Goal: Transaction & Acquisition: Register for event/course

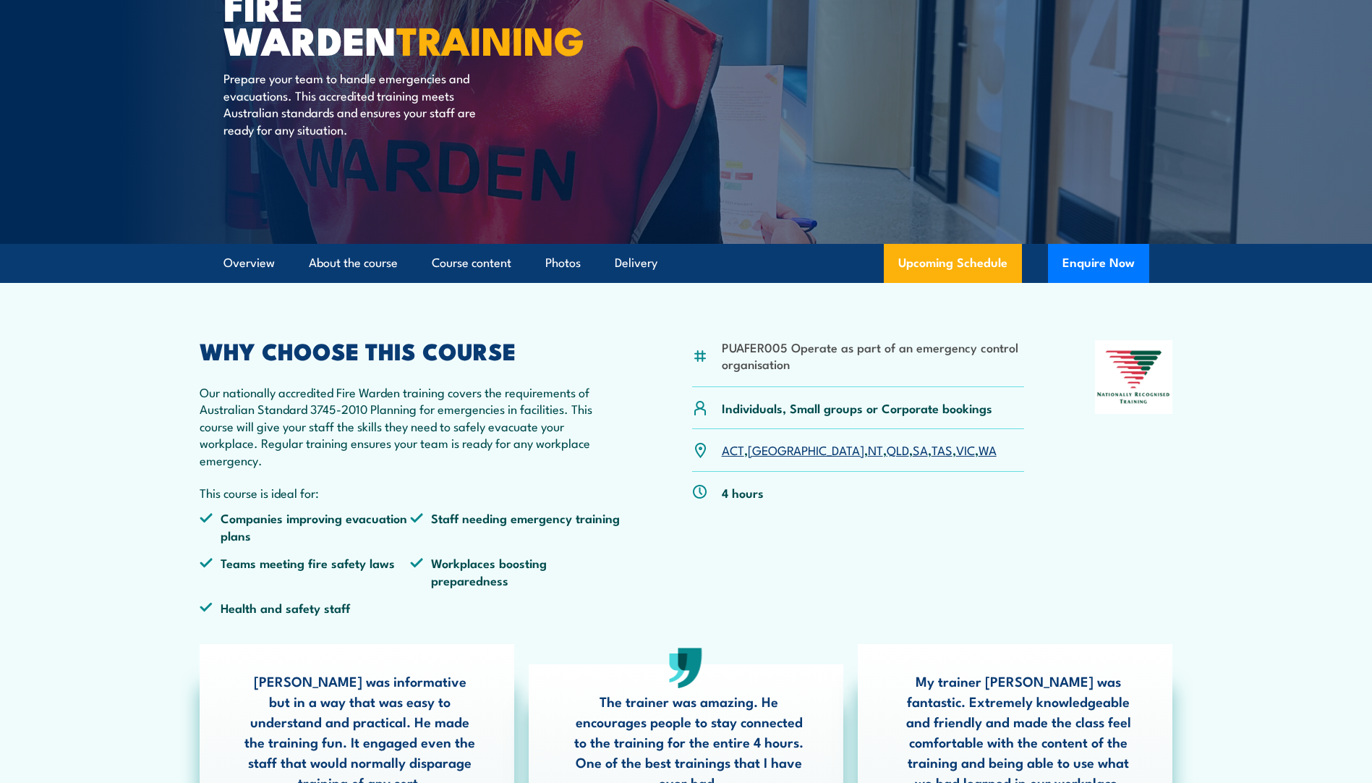
scroll to position [217, 0]
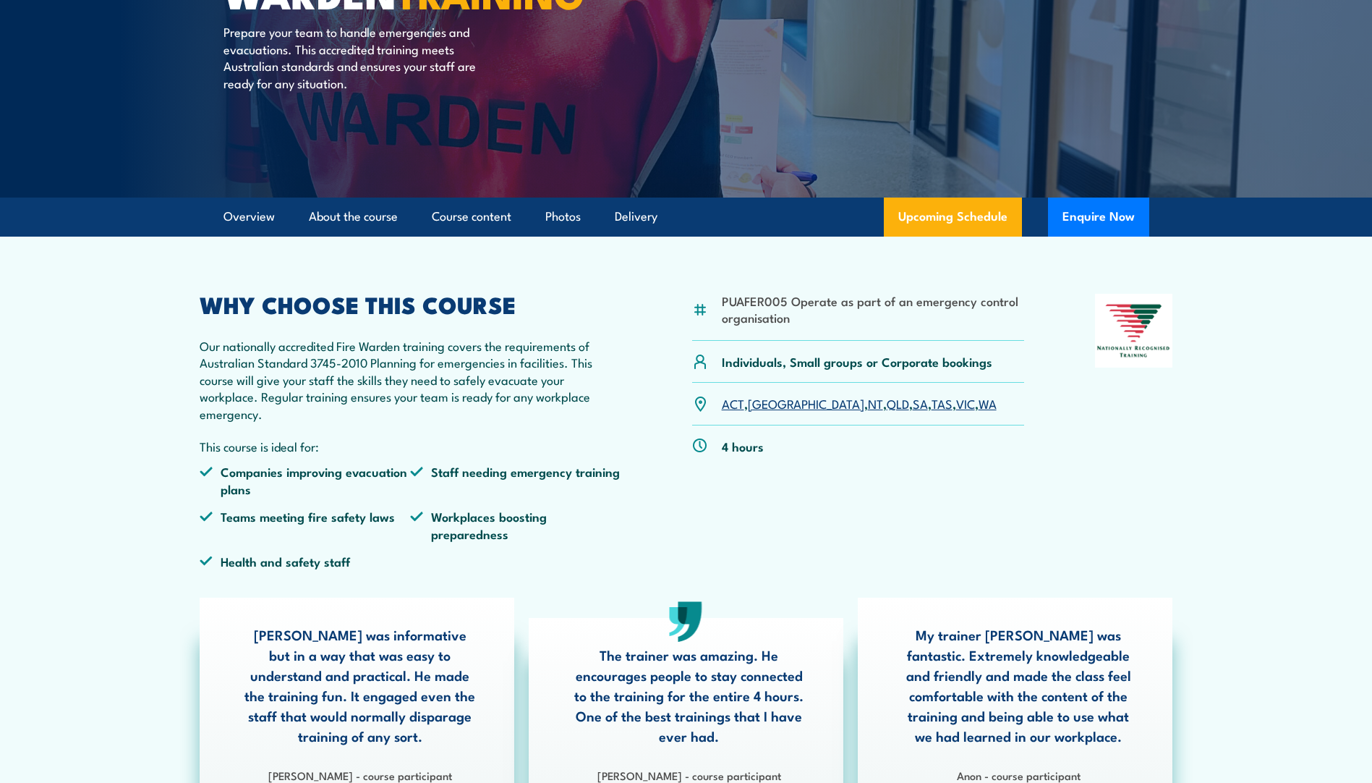
click at [956, 409] on link "VIC" at bounding box center [965, 402] width 19 height 17
click at [968, 208] on link "Upcoming Schedule" at bounding box center [953, 216] width 138 height 39
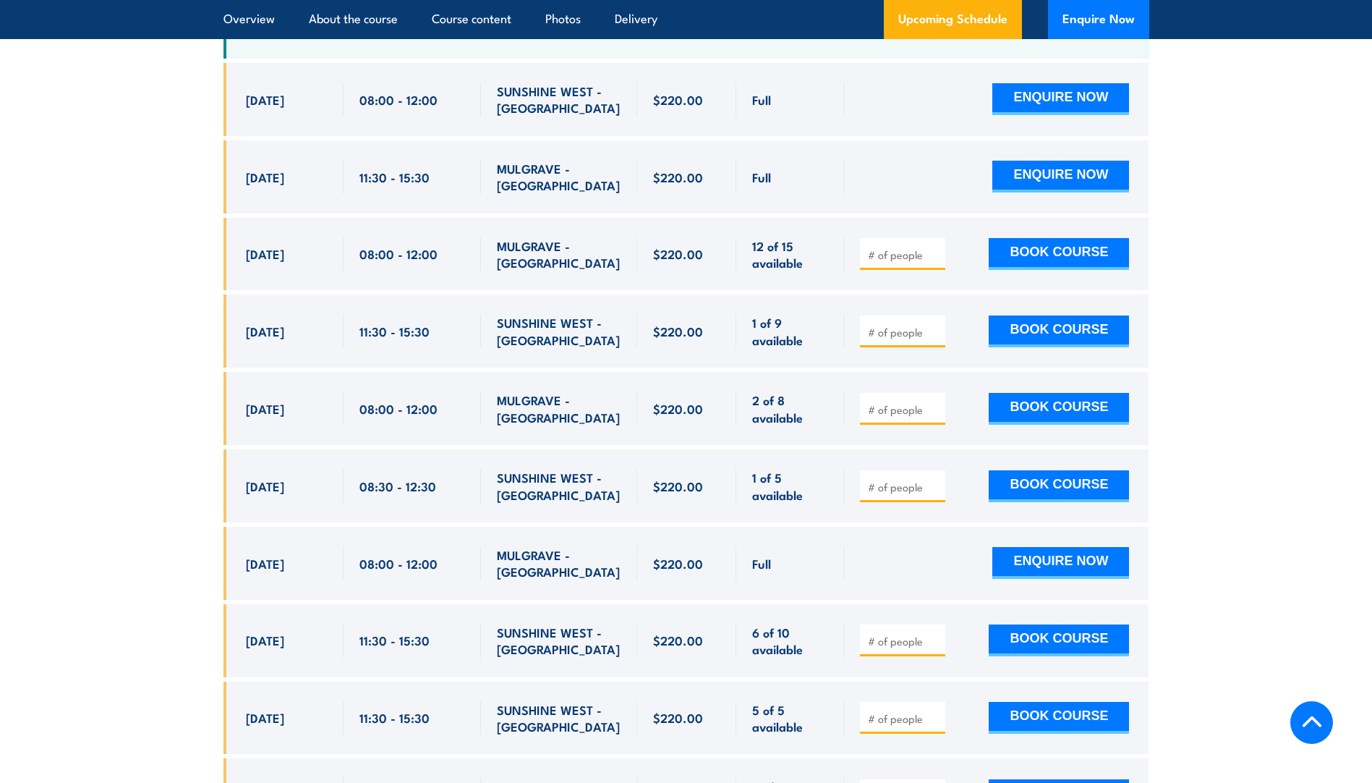
scroll to position [2907, 0]
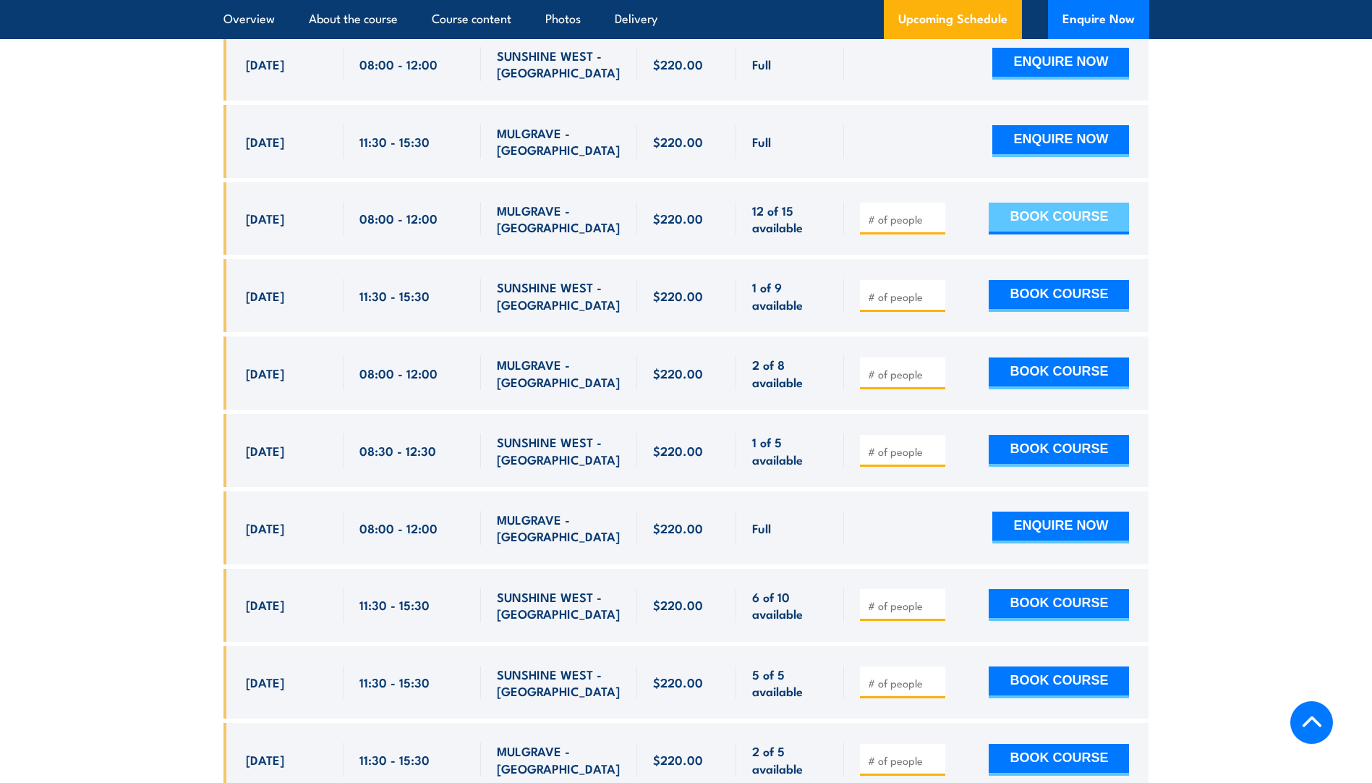
click at [1049, 203] on button "BOOK COURSE" at bounding box center [1059, 219] width 140 height 32
click at [909, 212] on input "number" at bounding box center [904, 219] width 72 height 14
type input "1"
click at [1070, 203] on button "BOOK COURSE" at bounding box center [1059, 219] width 140 height 32
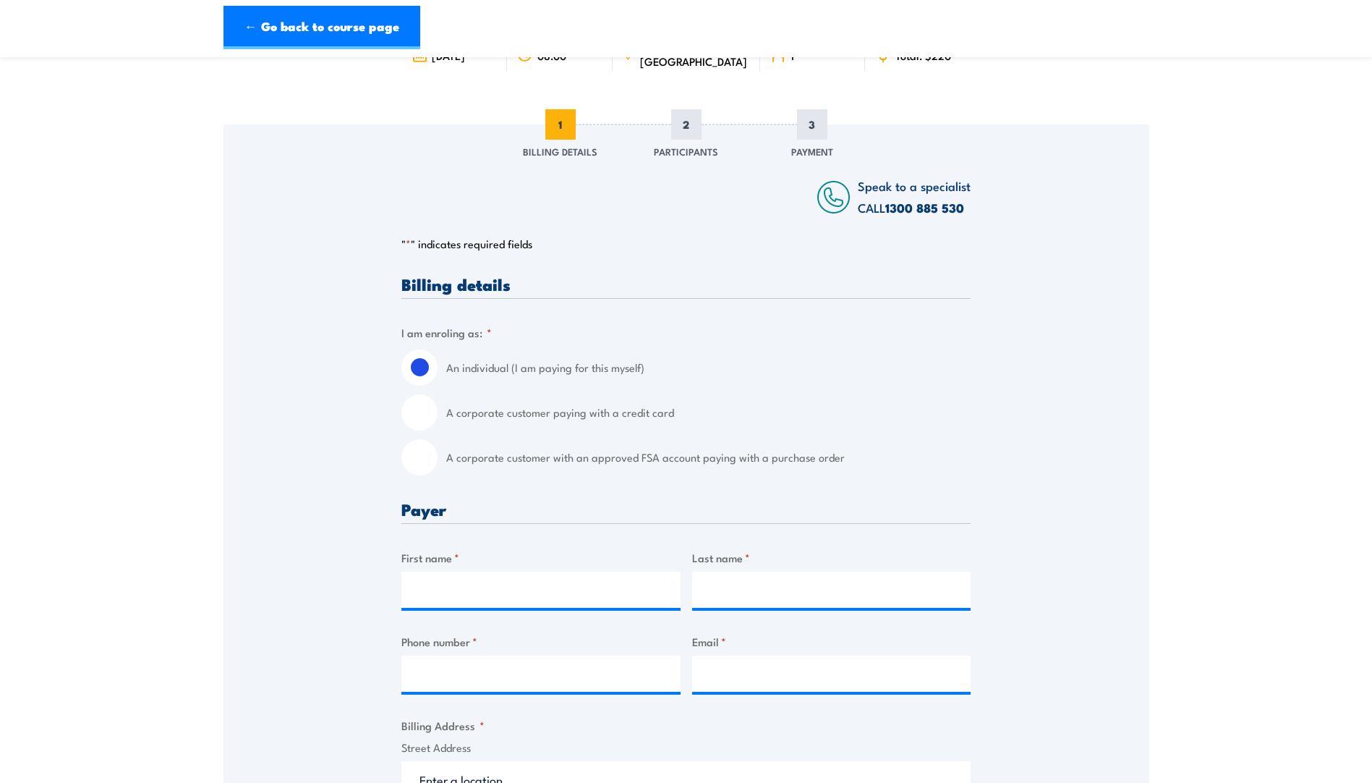
scroll to position [145, 0]
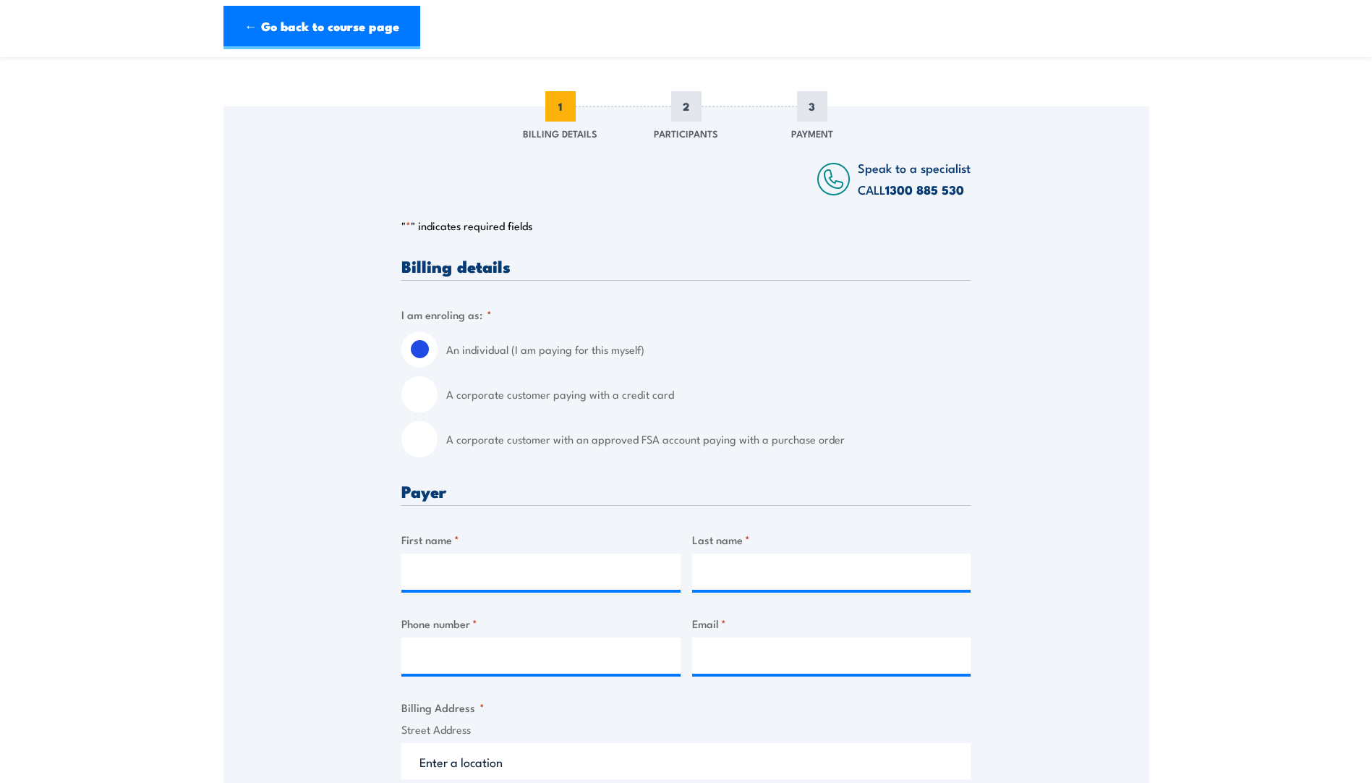
click at [453, 400] on label "A corporate customer paying with a credit card" at bounding box center [708, 394] width 524 height 36
click at [438, 400] on input "A corporate customer paying with a credit card" at bounding box center [419, 394] width 36 height 36
radio input "true"
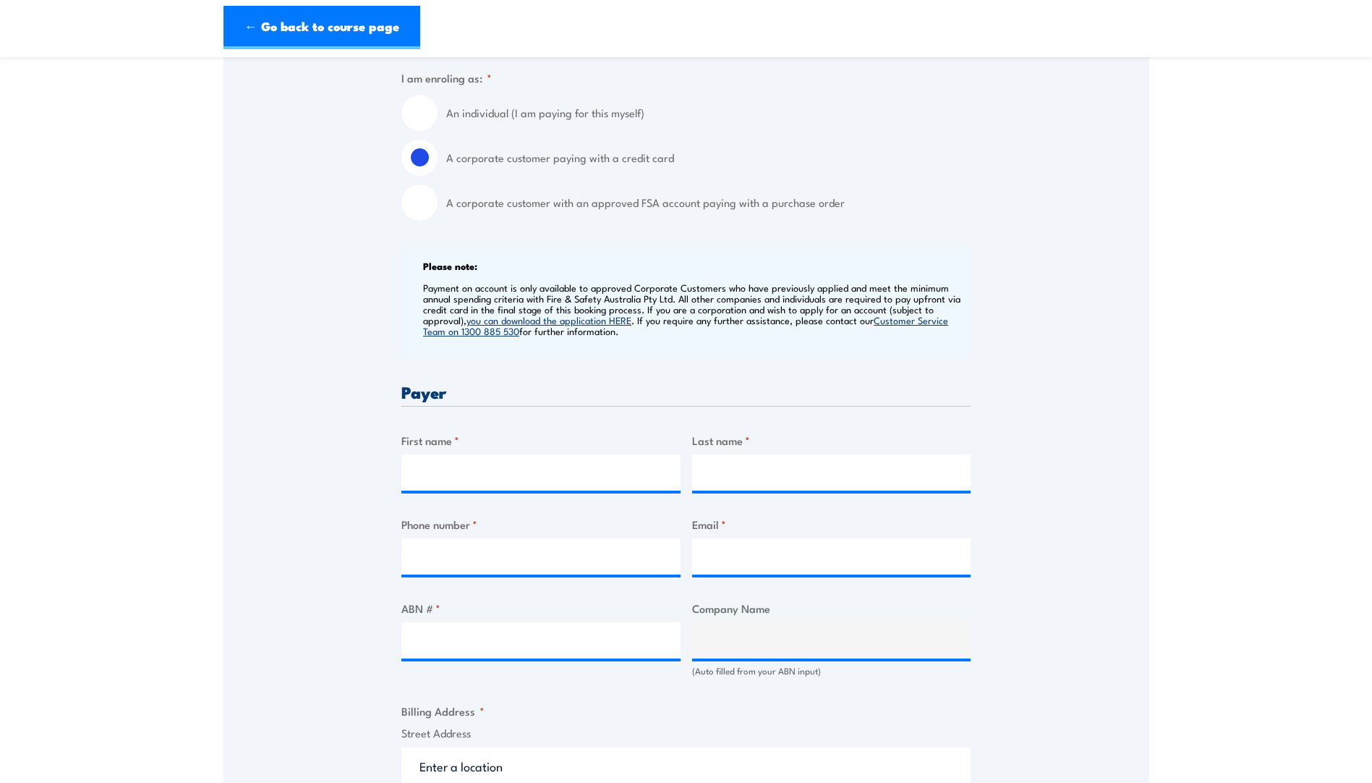
scroll to position [434, 0]
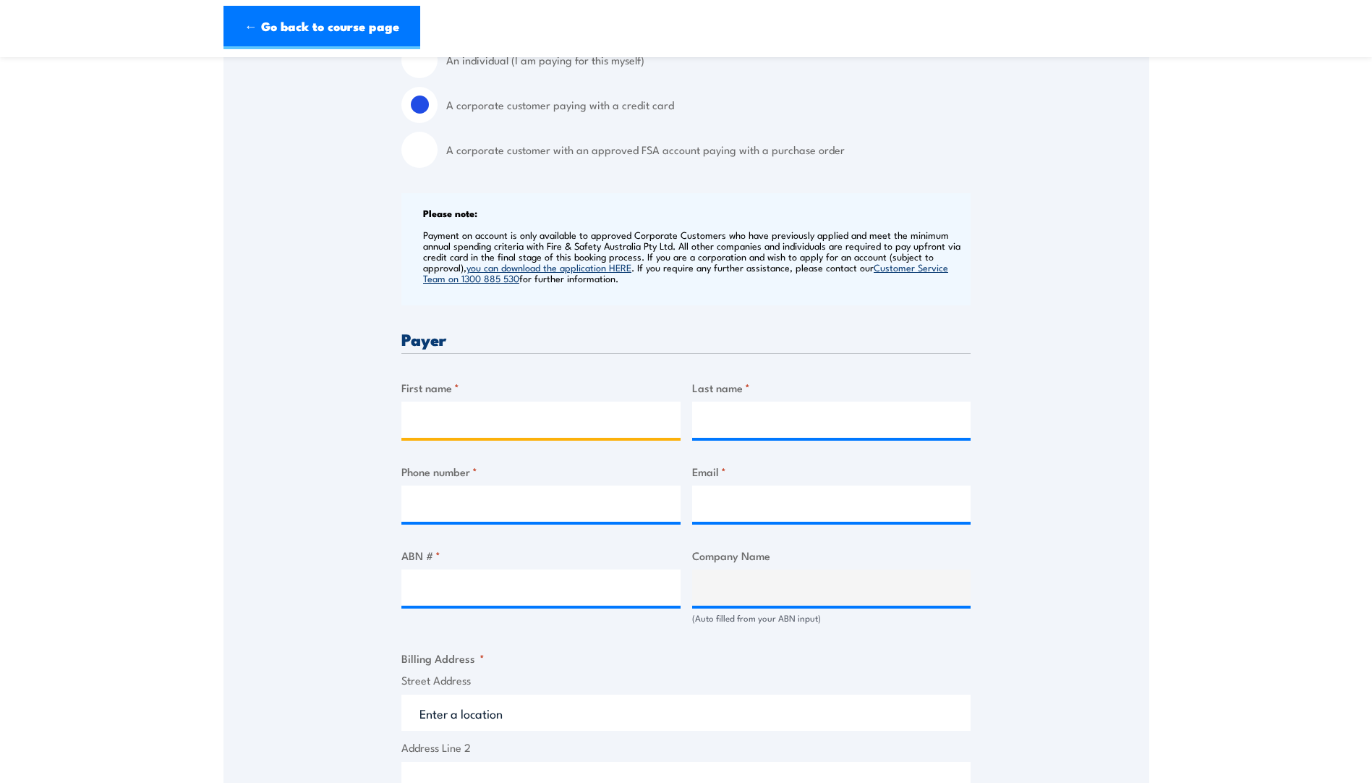
drag, startPoint x: 430, startPoint y: 404, endPoint x: 704, endPoint y: 341, distance: 281.9
click at [430, 404] on input "First name *" at bounding box center [540, 419] width 279 height 36
type input "Elise"
type input "McCarthy-Collins"
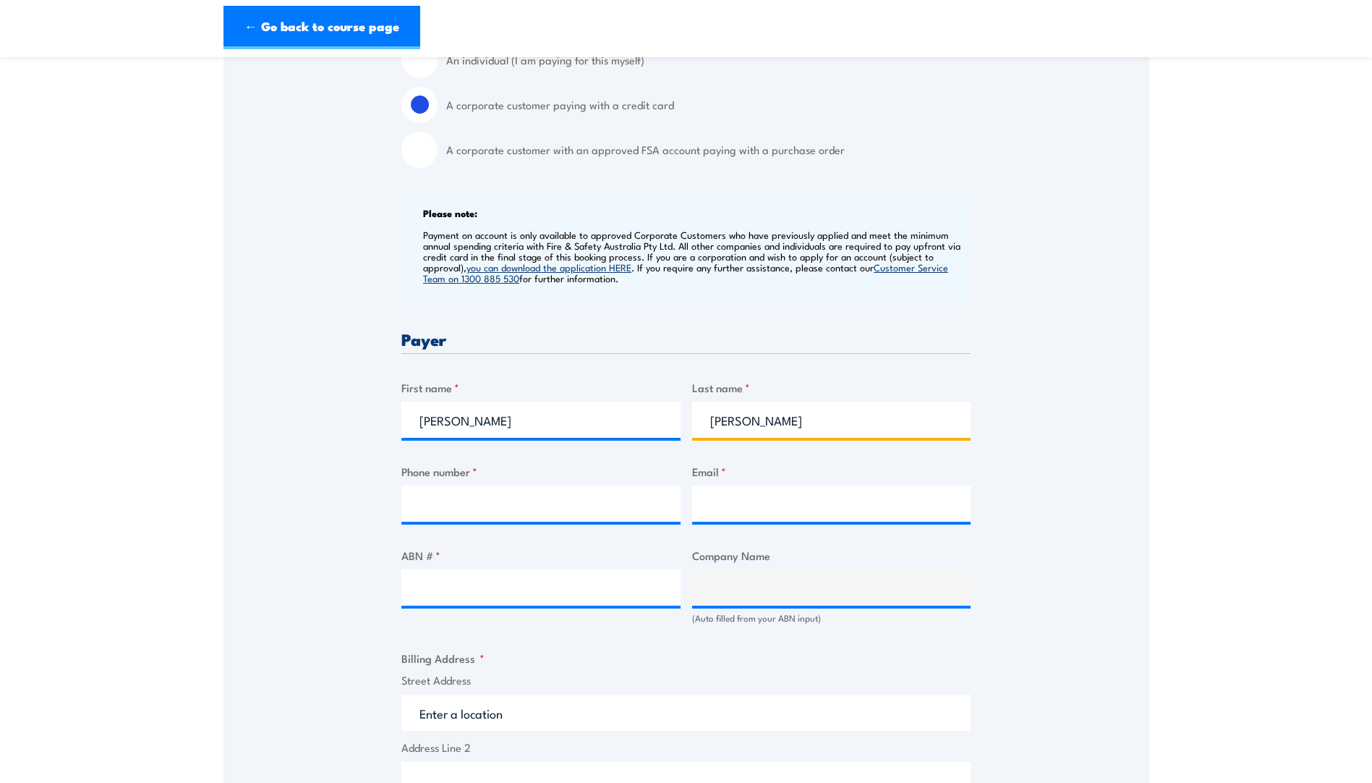
type input "0414206623"
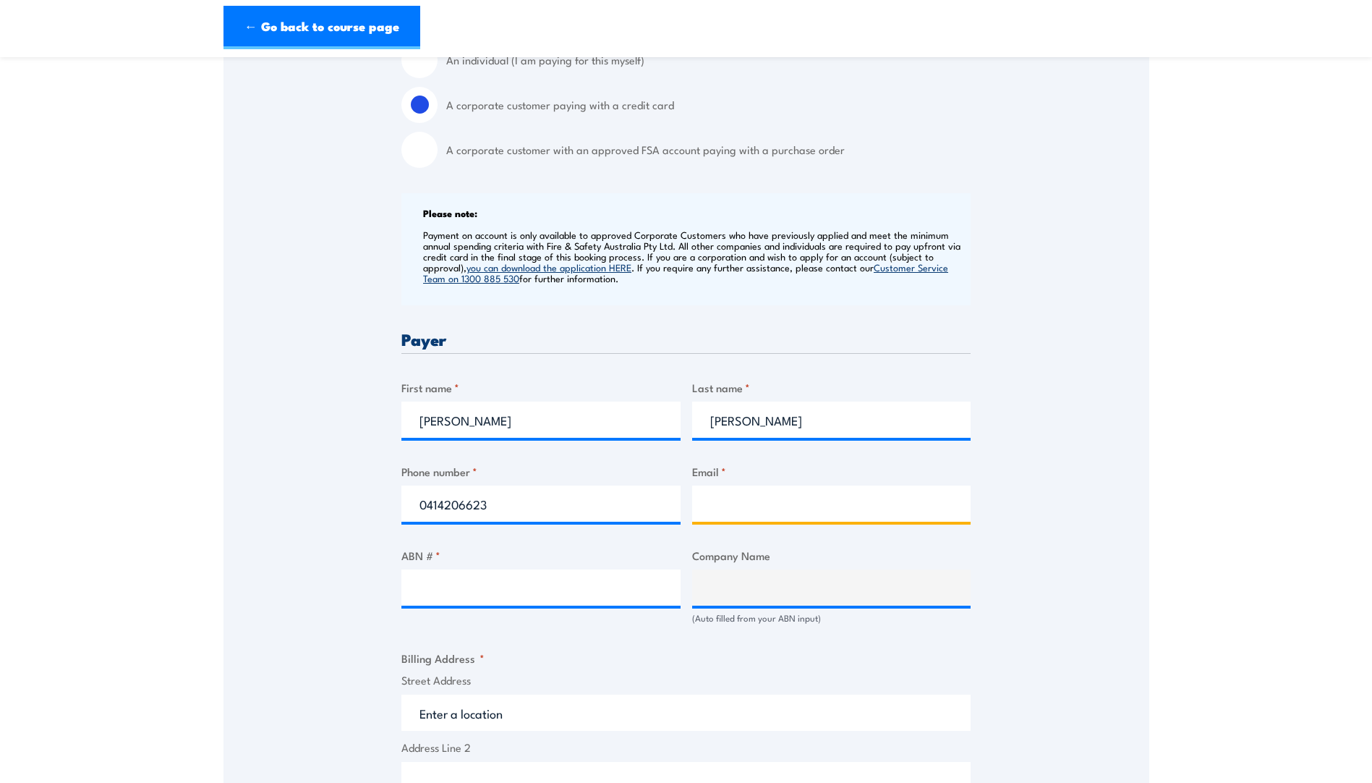
type input "Elise.Mccarthy-Collins@earthresourcesolutions.com.au"
click at [1186, 267] on section "Fire Warden Training 30 September 2025 08:00 1 " *" at bounding box center [686, 530] width 1372 height 1784
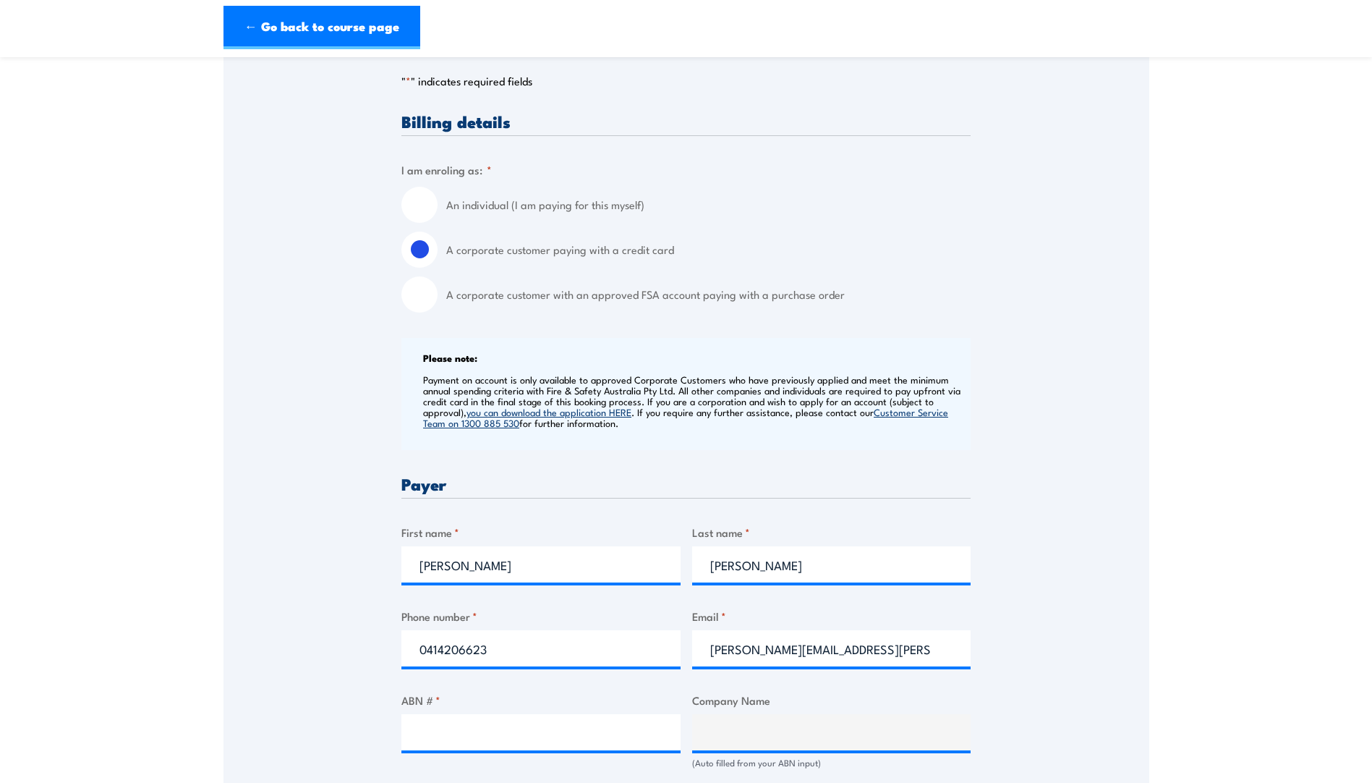
scroll to position [506, 0]
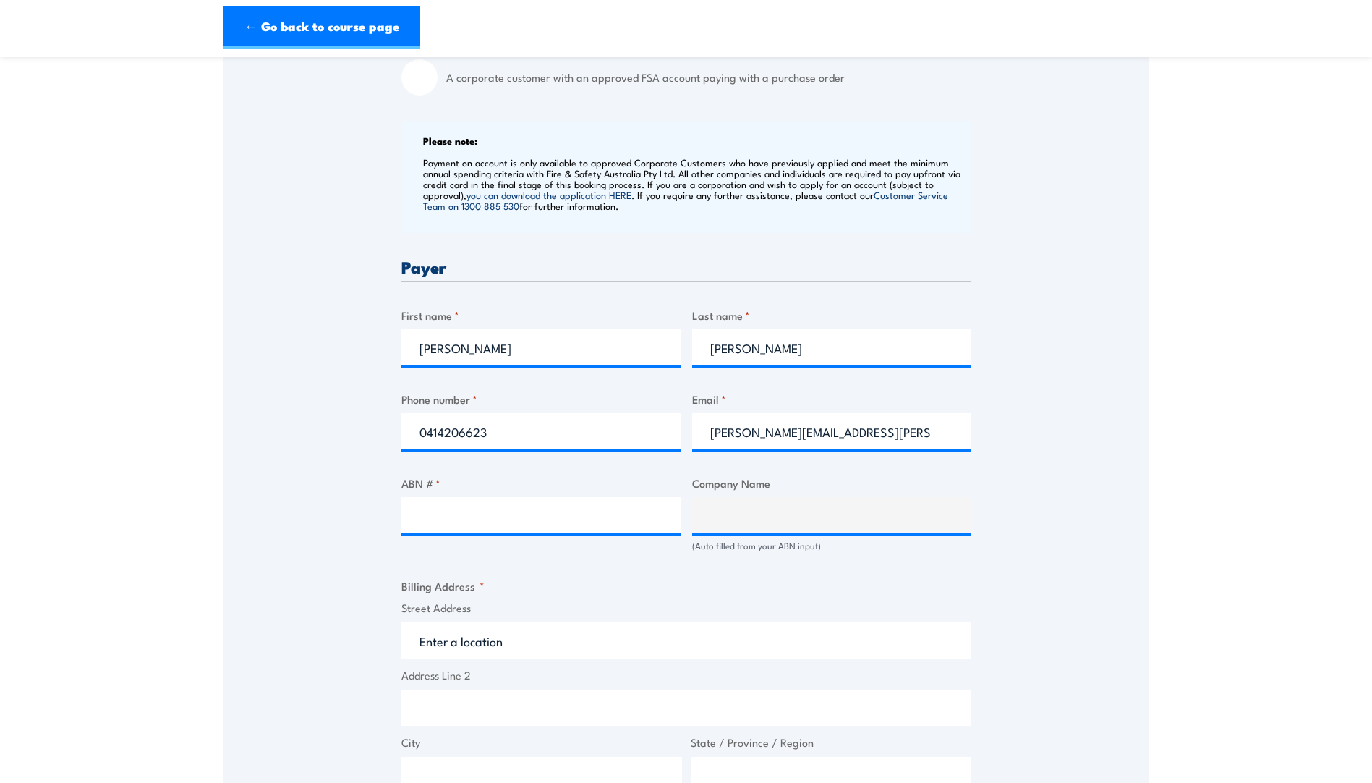
click at [668, 547] on div "ABN # *" at bounding box center [540, 512] width 279 height 77
click at [741, 539] on div "(Auto filled from your ABN input)" at bounding box center [831, 546] width 279 height 14
click at [686, 528] on div "Billing details I am enroling as: * An individual (I am paying for this myself)…" at bounding box center [685, 569] width 569 height 1347
click at [483, 511] on input "ABN # *" at bounding box center [540, 515] width 279 height 36
type input "90053329301"
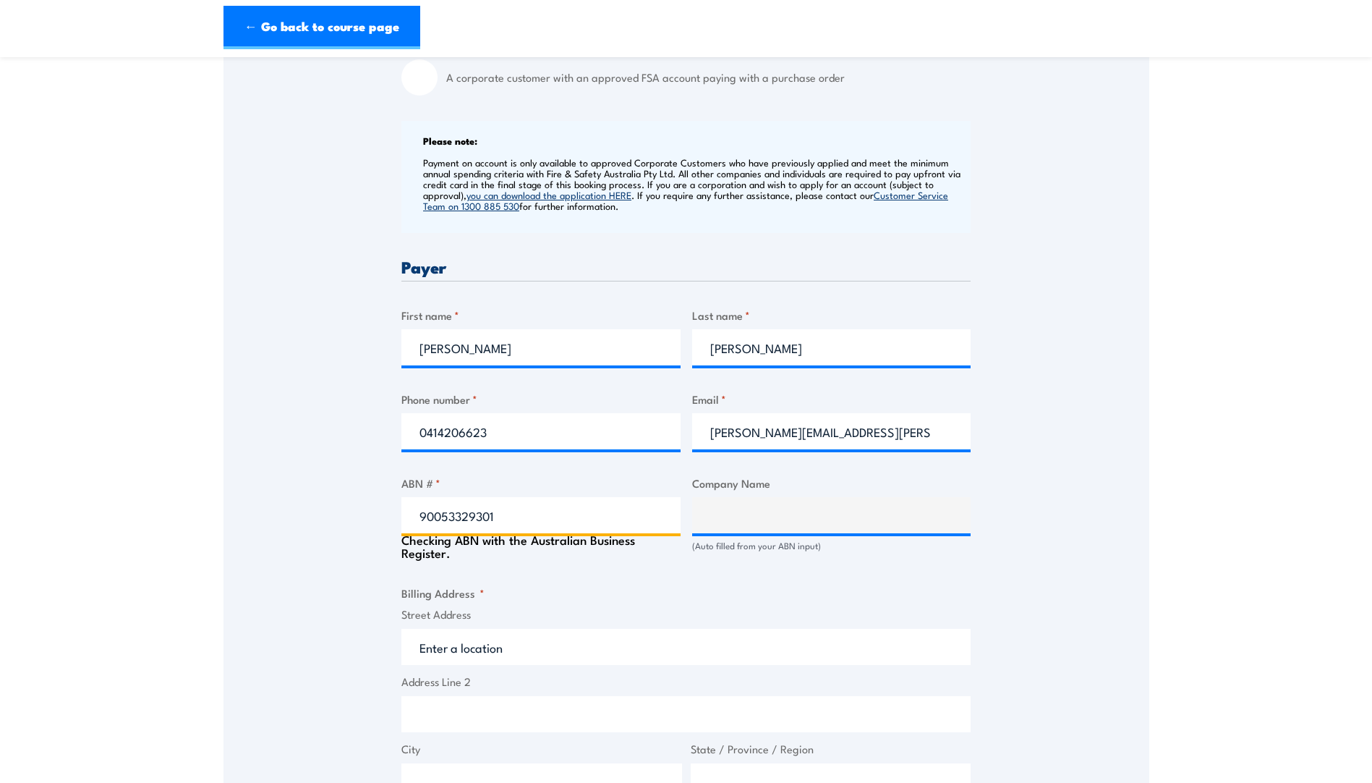
type input "FLEET PLANT HIRE PTY LIMITED"
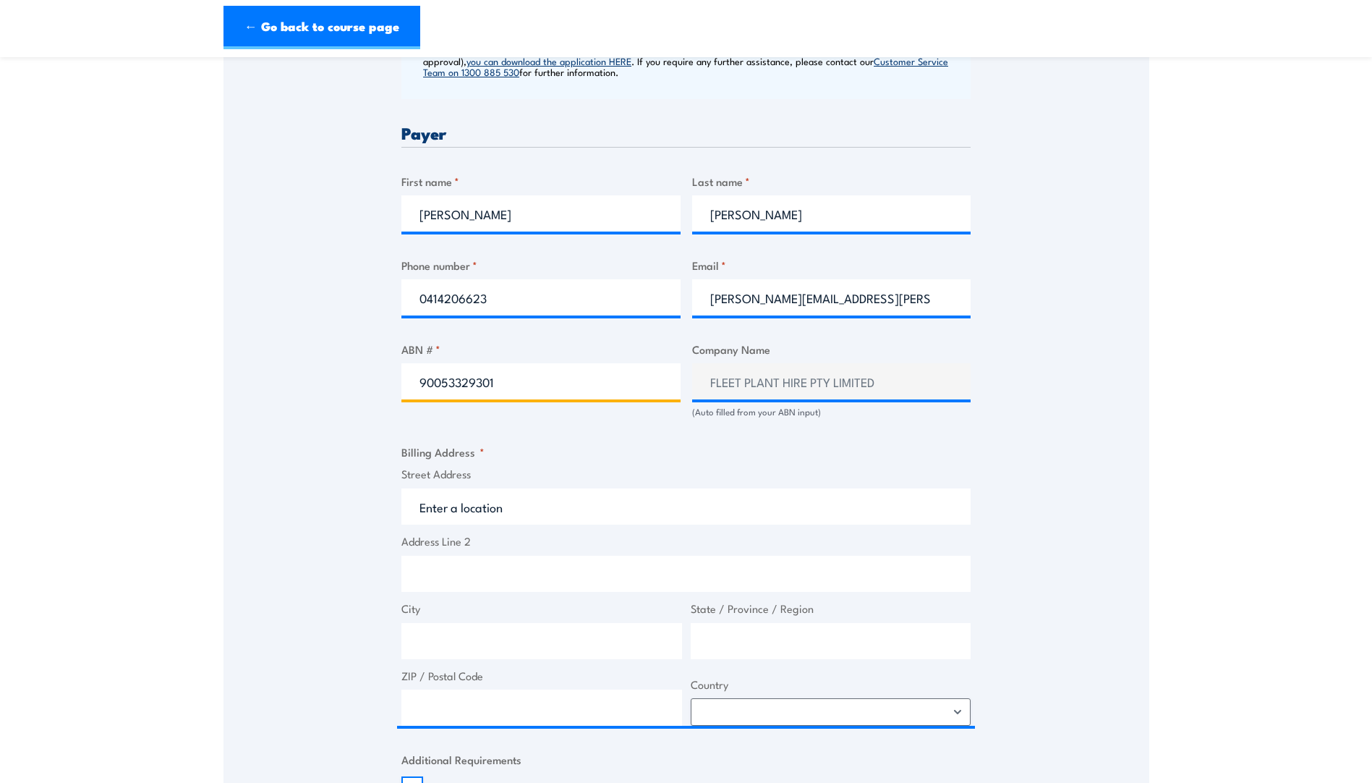
scroll to position [723, 0]
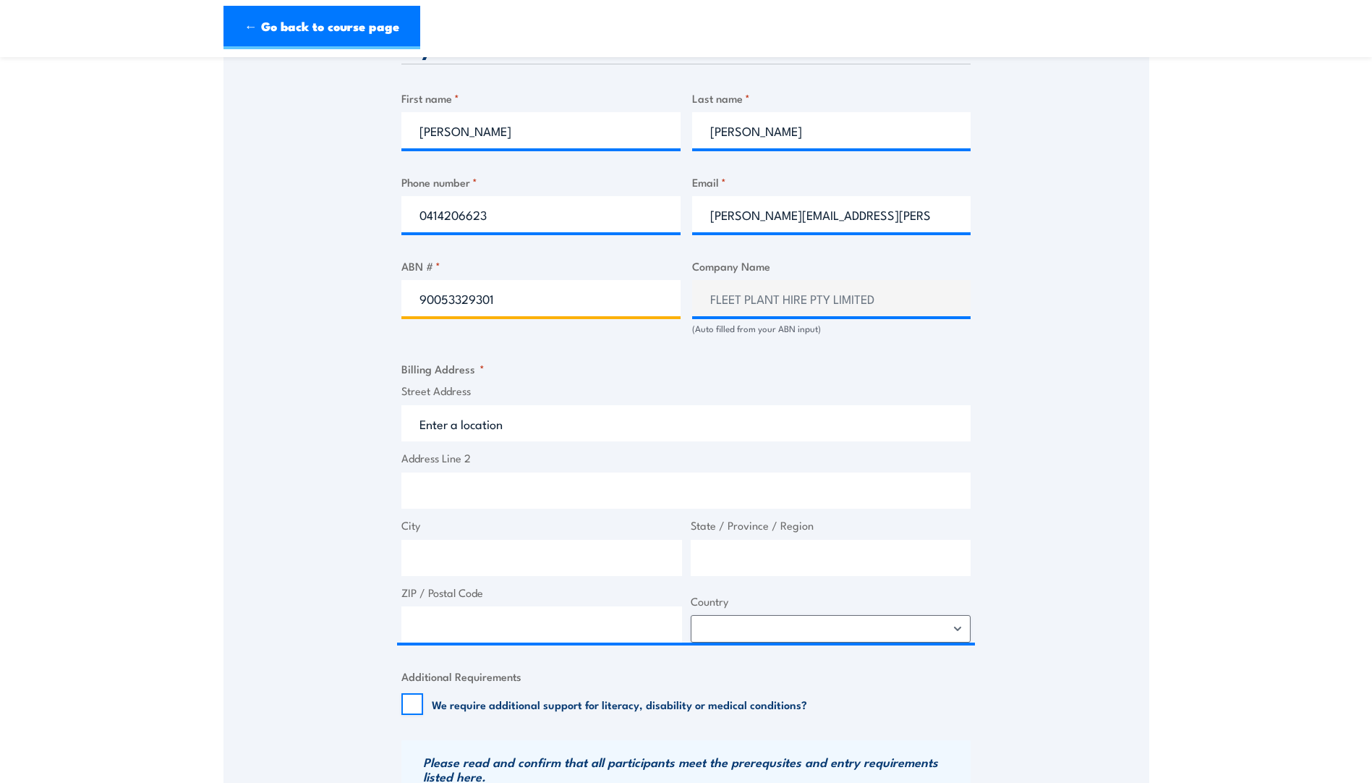
type input "90053329301"
click at [460, 388] on fieldset "Billing Address * Street Address Address Line 2 City State / Province / Region …" at bounding box center [685, 501] width 569 height 282
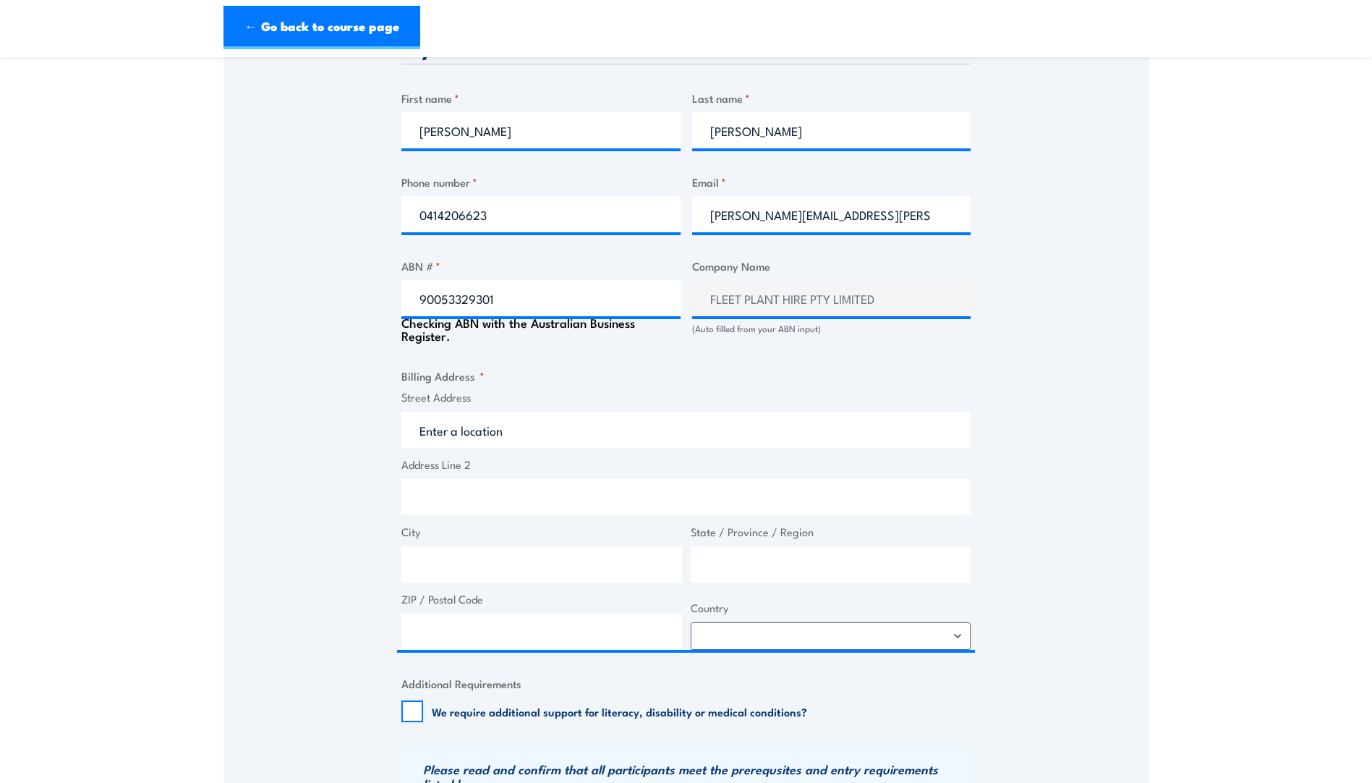
click at [450, 401] on label "Street Address" at bounding box center [685, 397] width 569 height 17
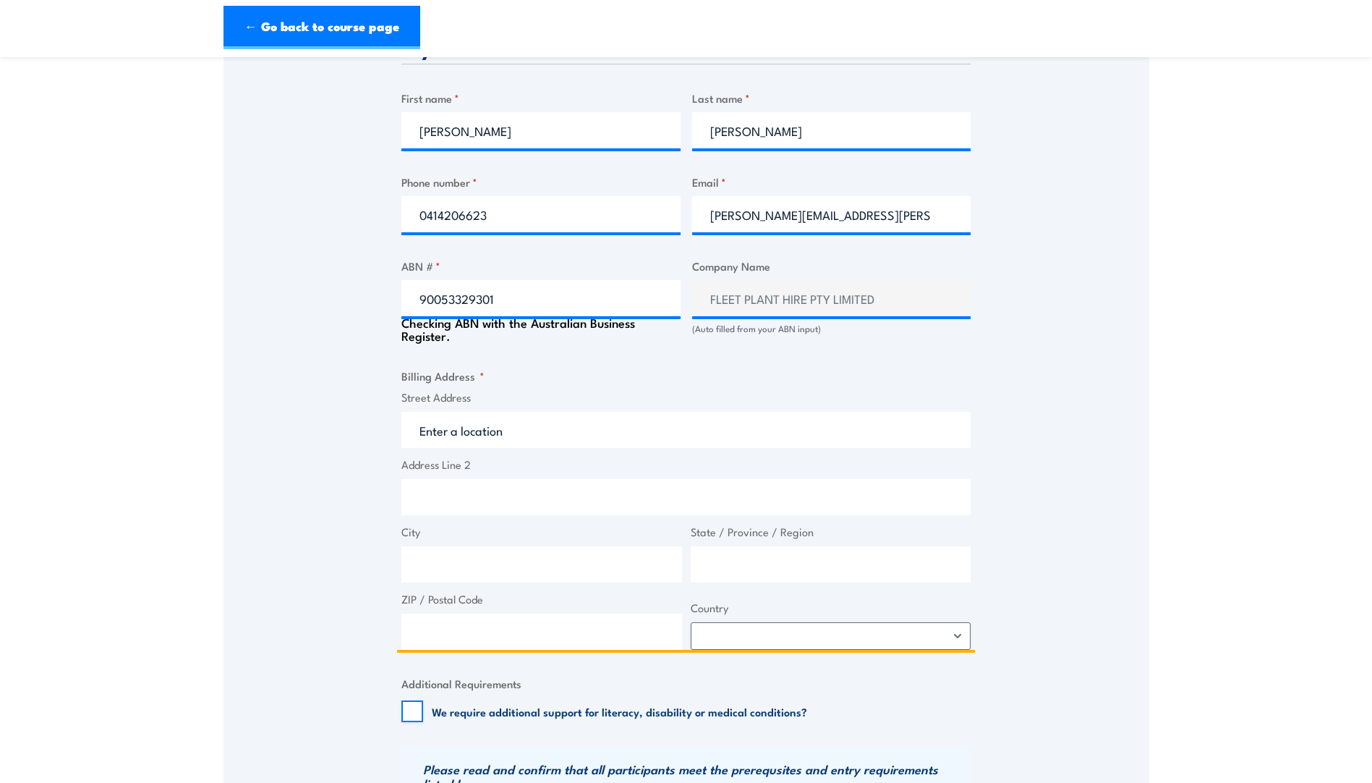
click at [450, 412] on input "Street Address" at bounding box center [685, 430] width 569 height 36
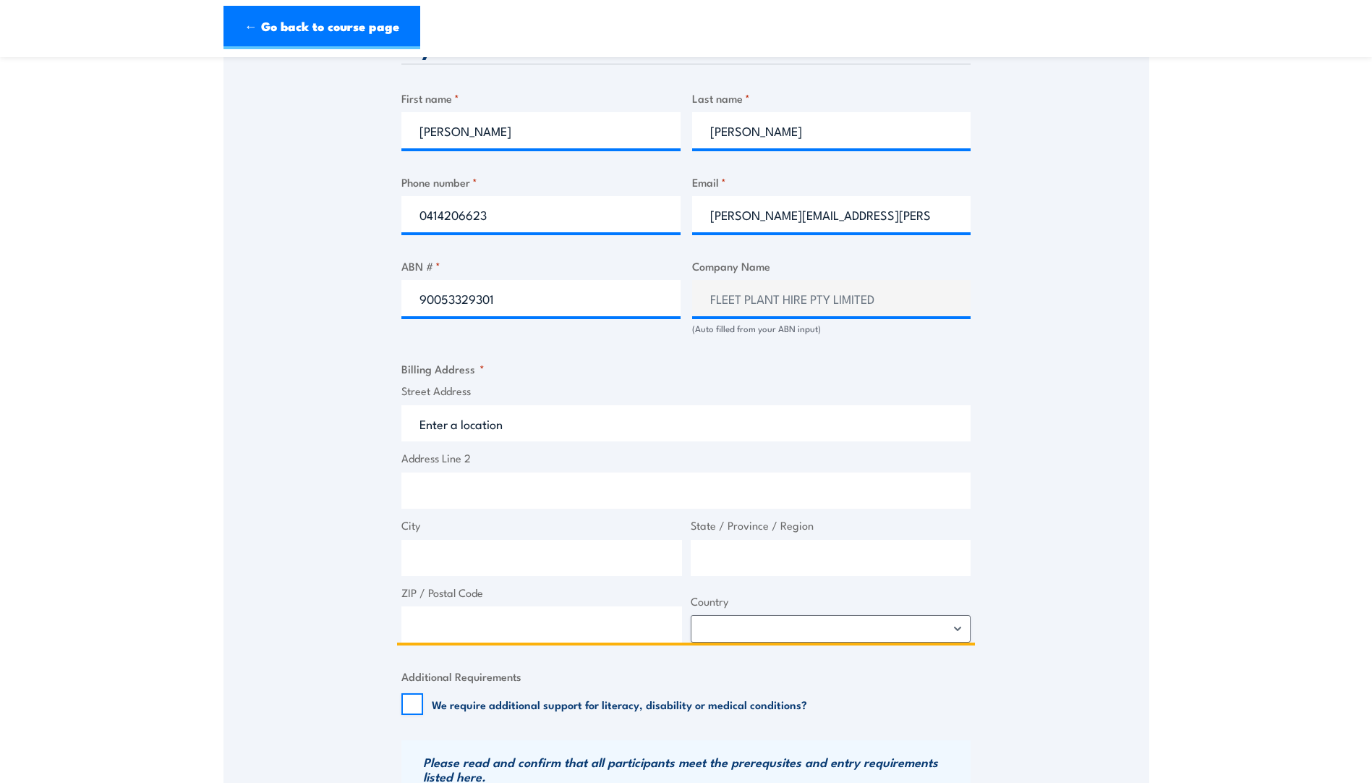
click at [438, 426] on input "Street Address" at bounding box center [685, 423] width 569 height 36
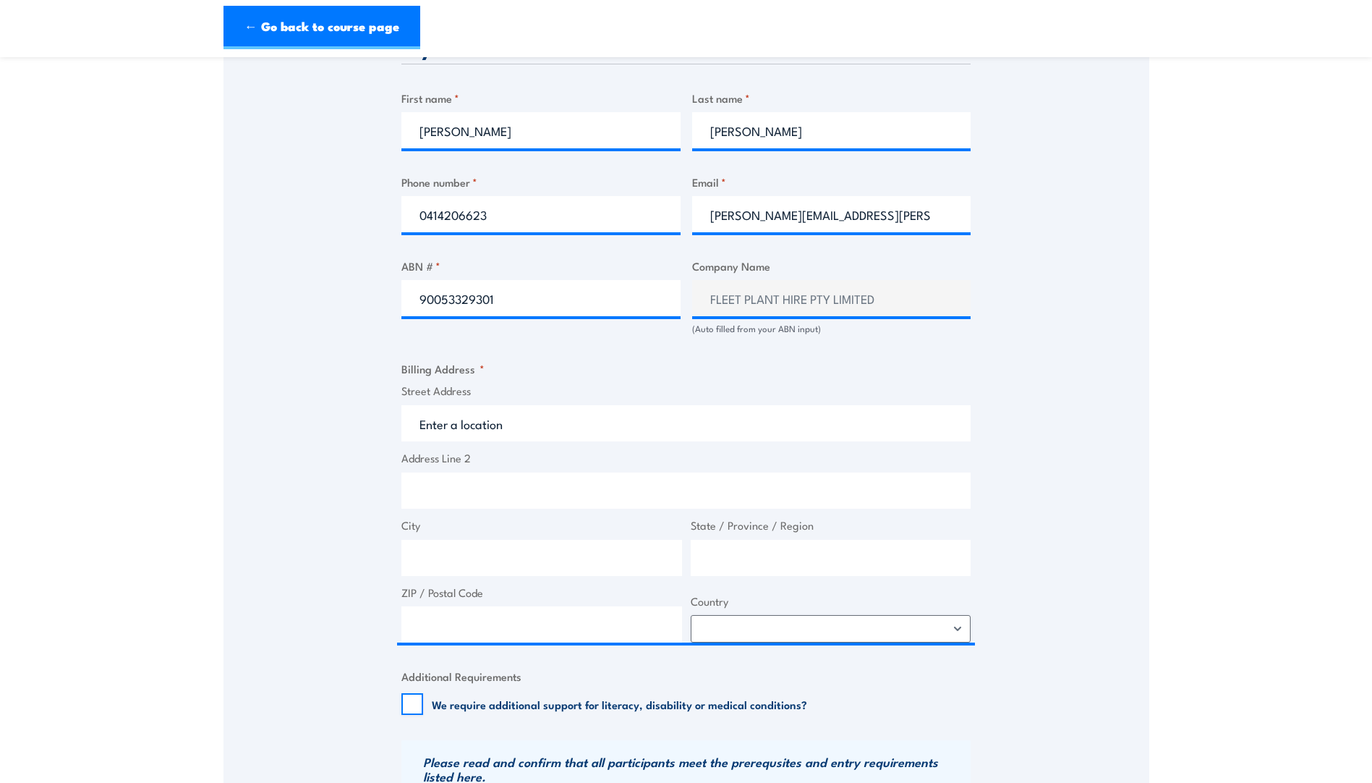
click at [442, 394] on label "Street Address" at bounding box center [685, 391] width 569 height 17
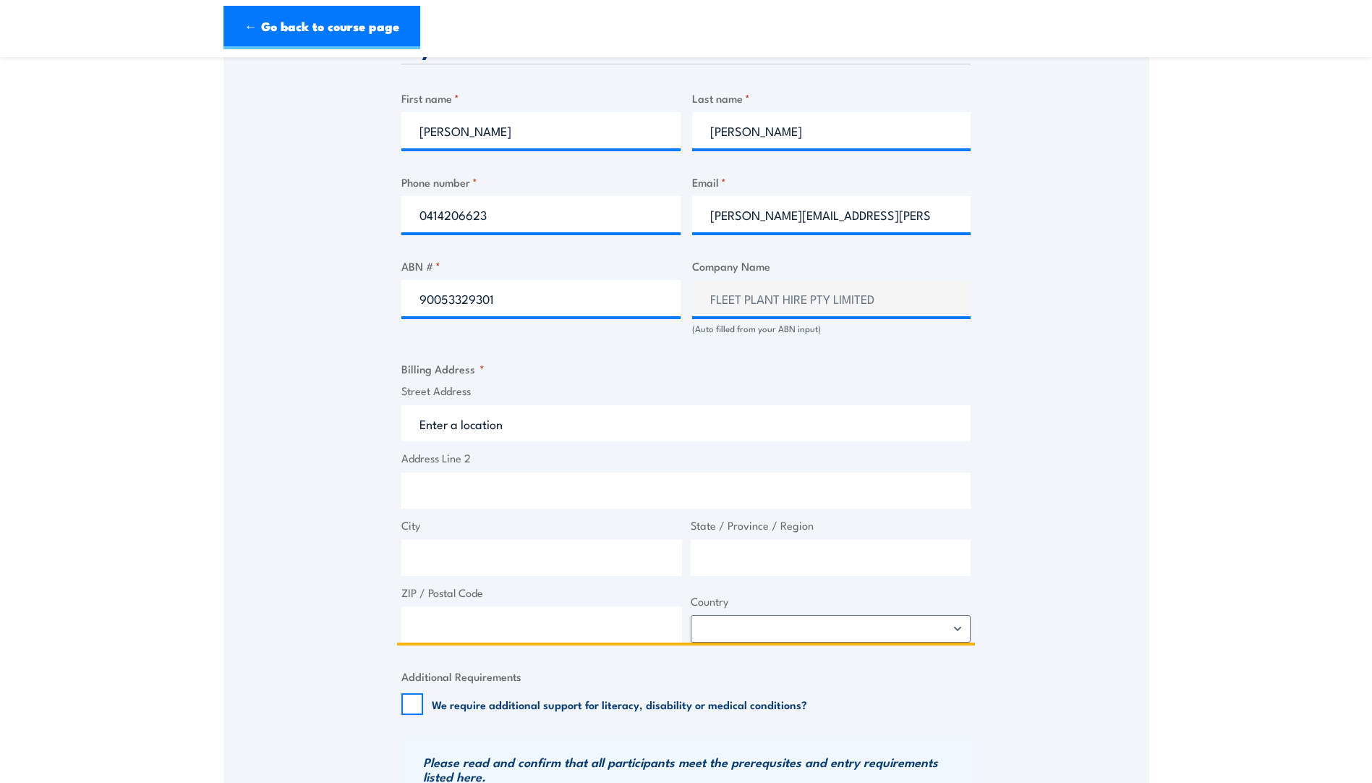
click at [442, 405] on input "Street Address" at bounding box center [685, 423] width 569 height 36
click at [460, 431] on input "Street Address" at bounding box center [685, 423] width 569 height 36
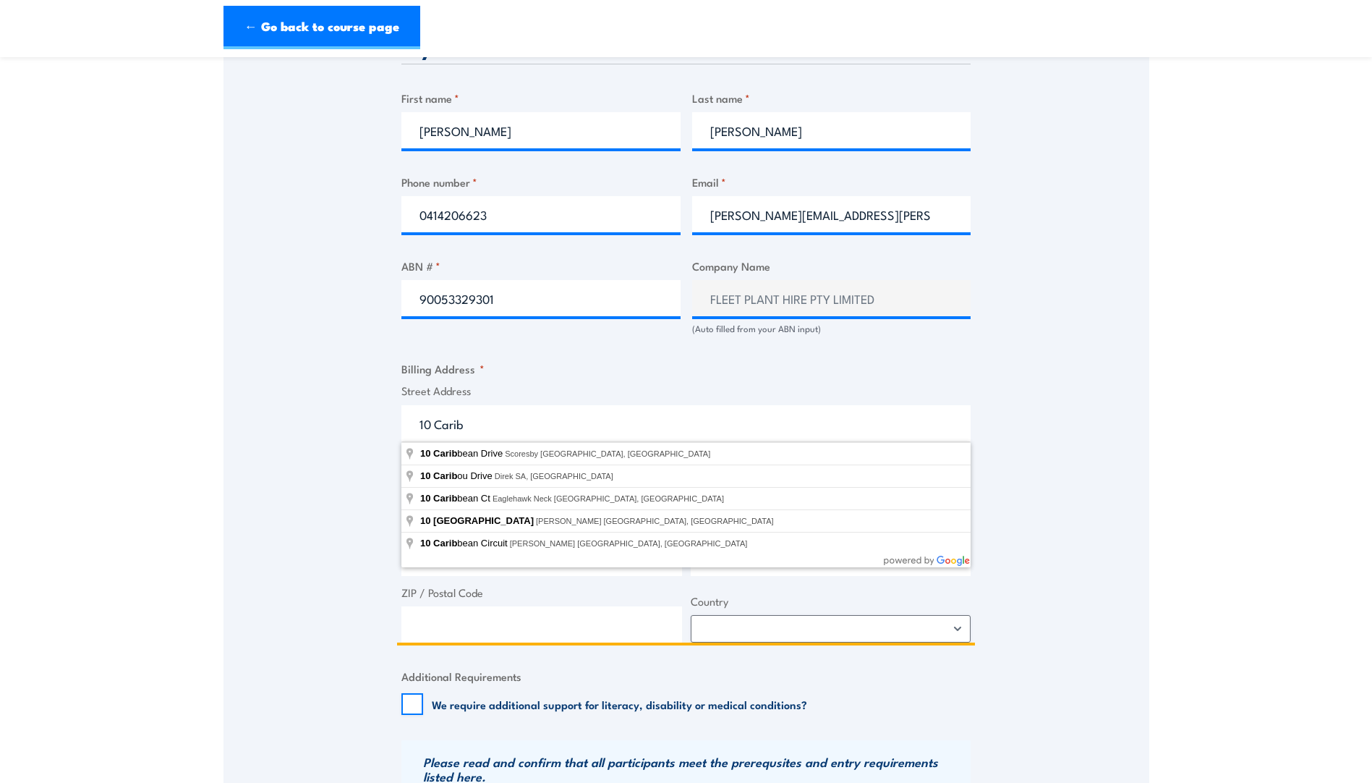
type input "10 Caribbean Drive, Scoresby VIC, Australia"
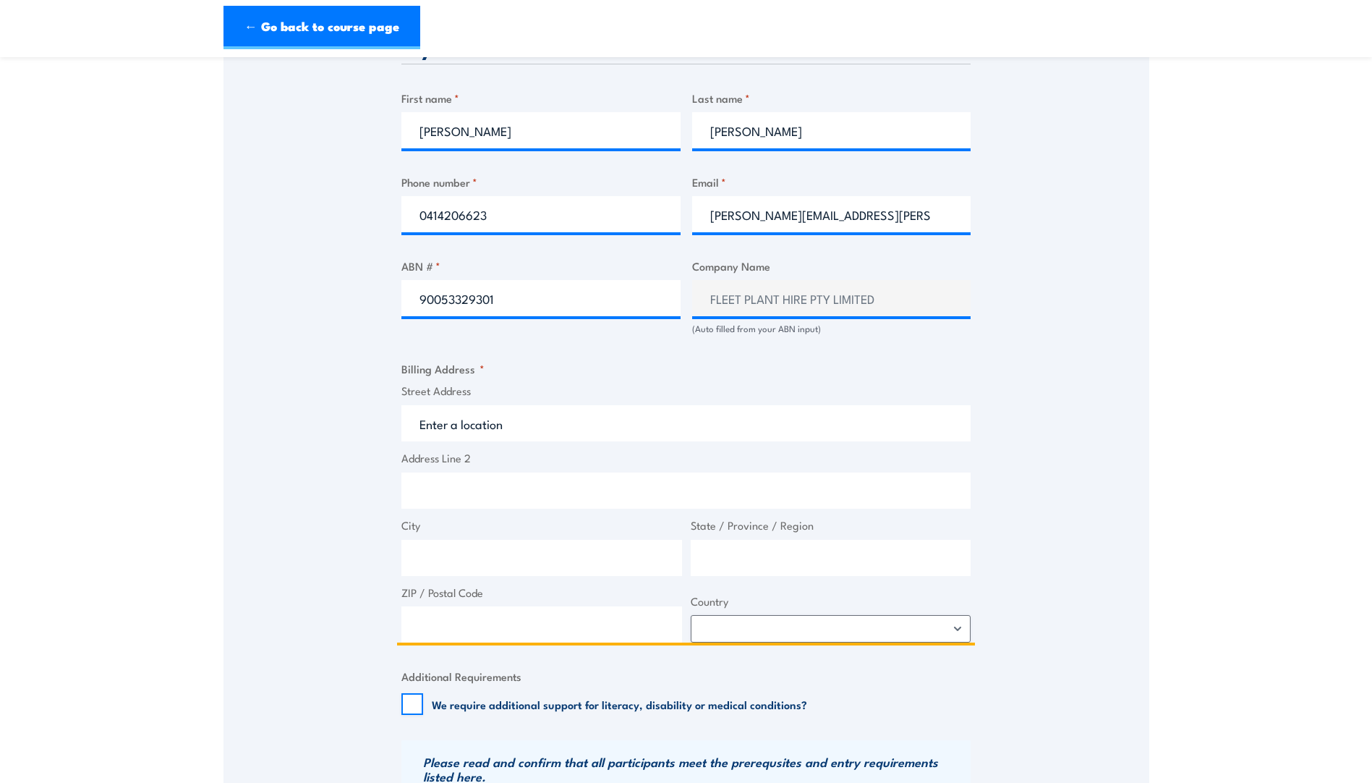
type input "10 Caribbean Dr"
type input "Scoresby"
type input "Victoria"
type input "3179"
select select "Australia"
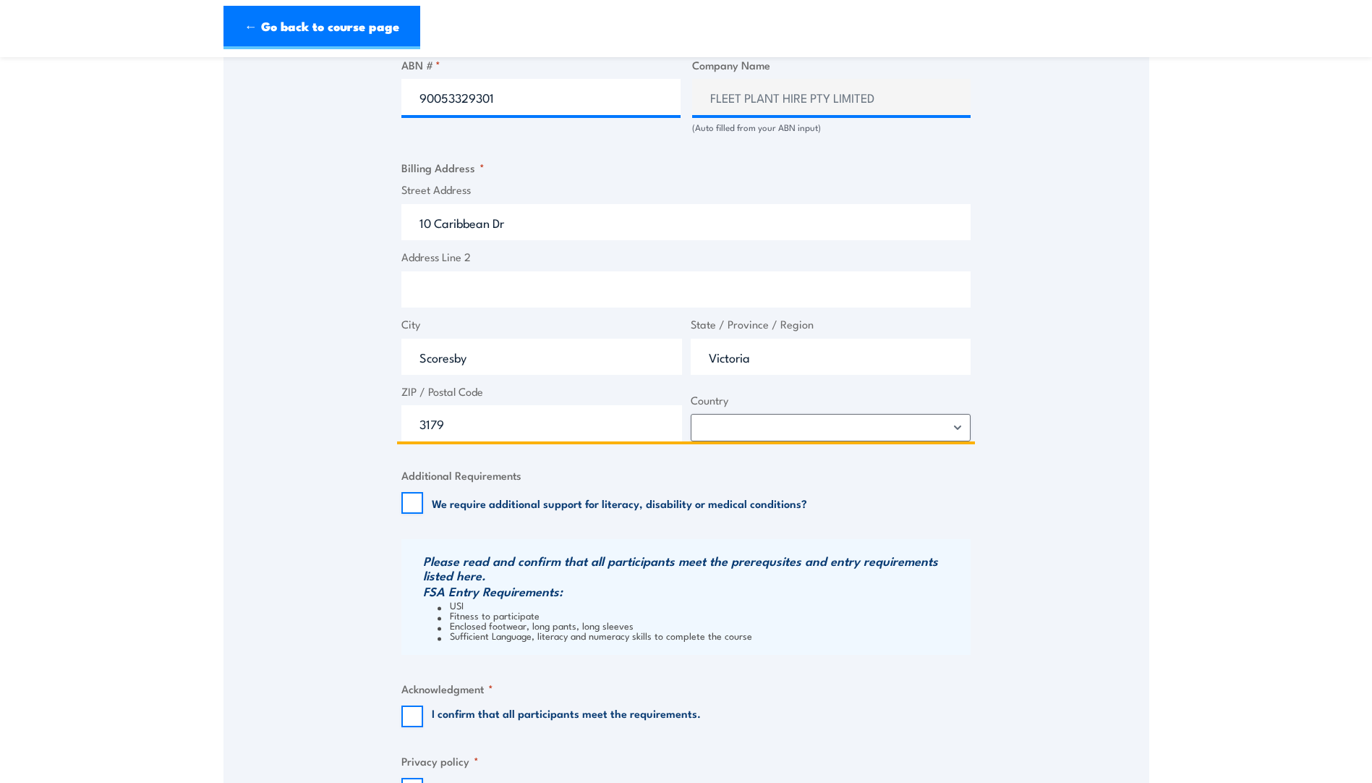
scroll to position [940, 0]
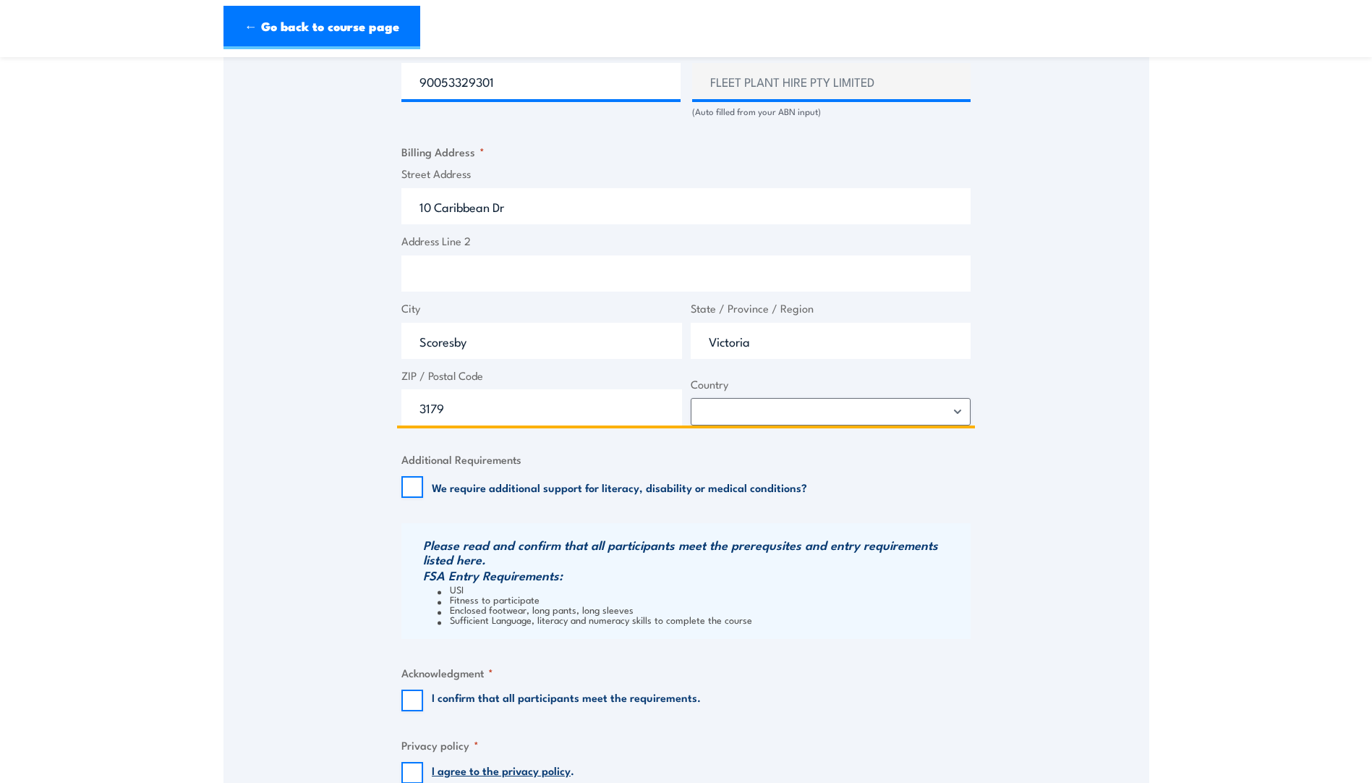
type input "10 Caribbean Dr"
click at [790, 417] on select "Afghanistan Albania Algeria American Samoa Andorra Angola Anguilla Antarctica A…" at bounding box center [831, 411] width 281 height 27
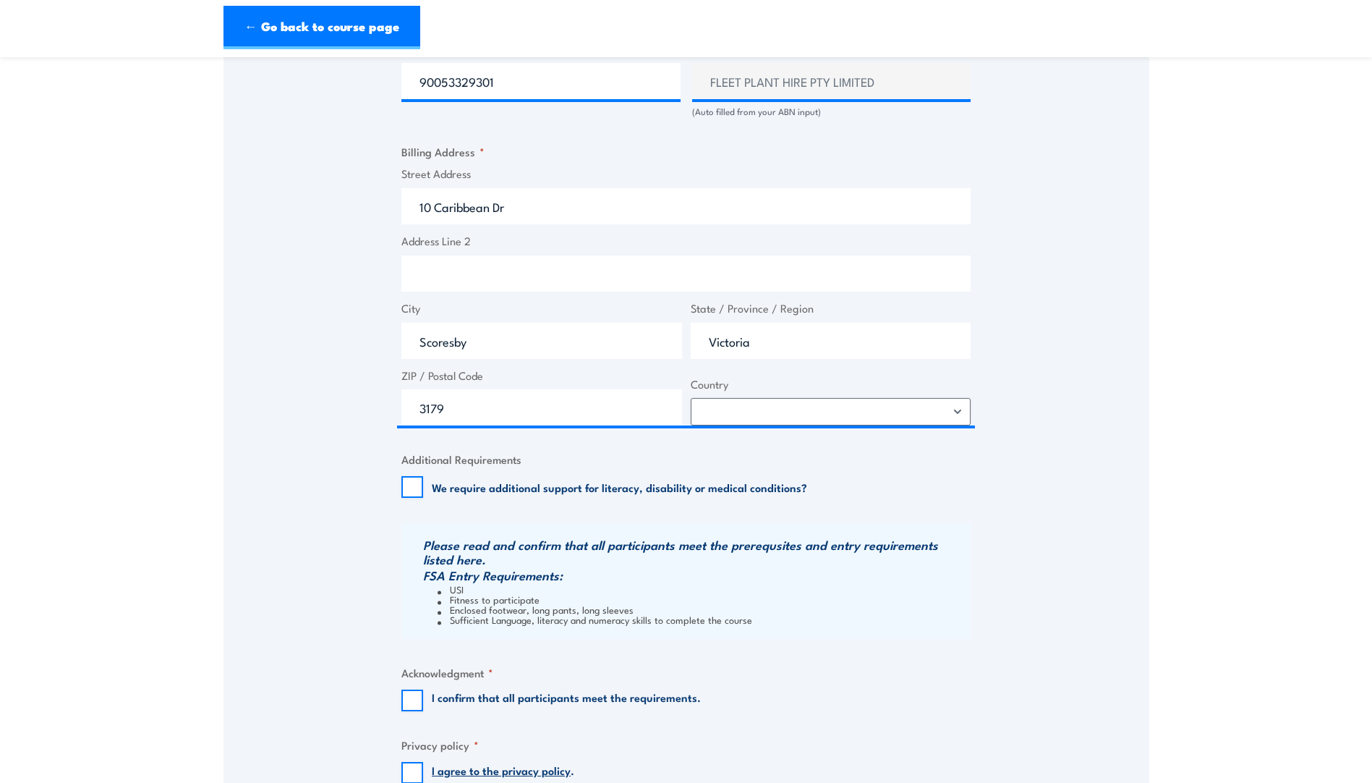
click at [1292, 135] on section "Fire Warden Training 30 September 2025 08:00 1 " *" at bounding box center [686, 24] width 1372 height 1784
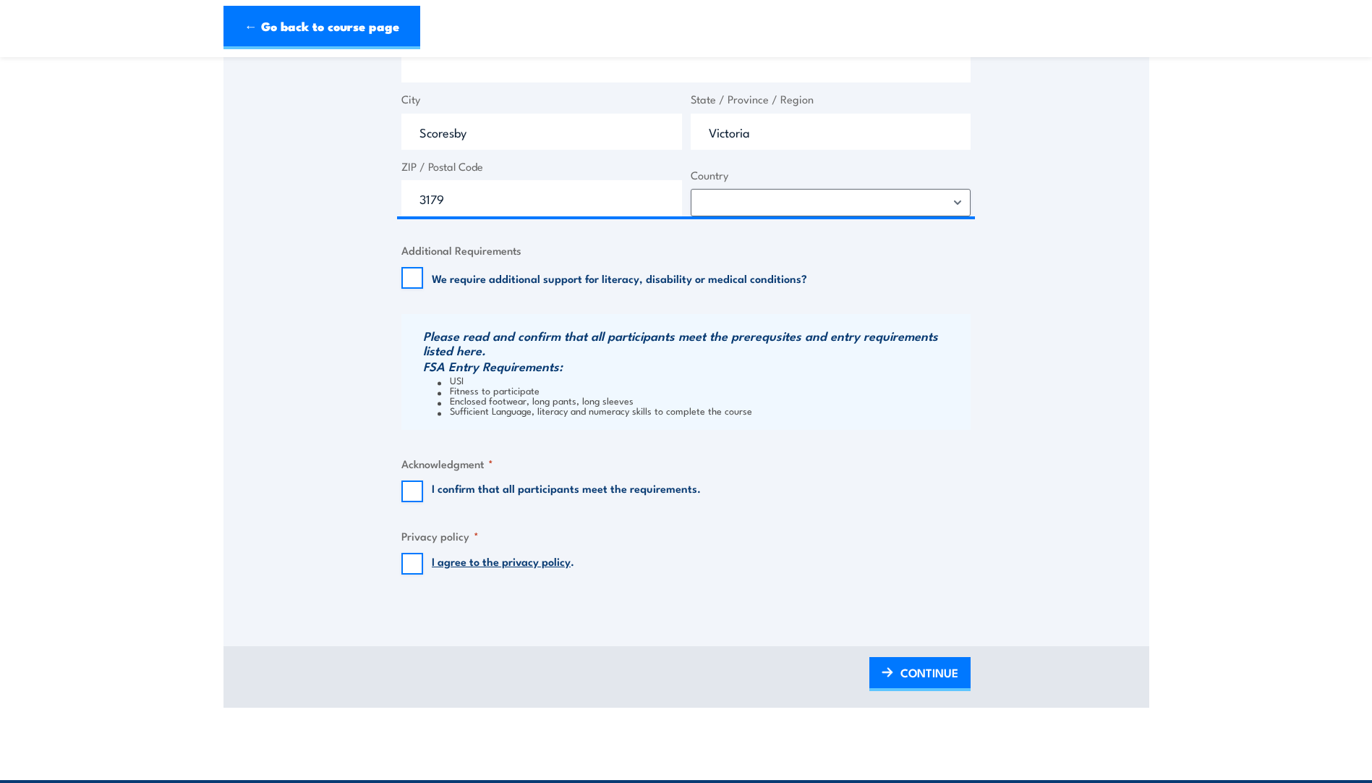
scroll to position [1157, 0]
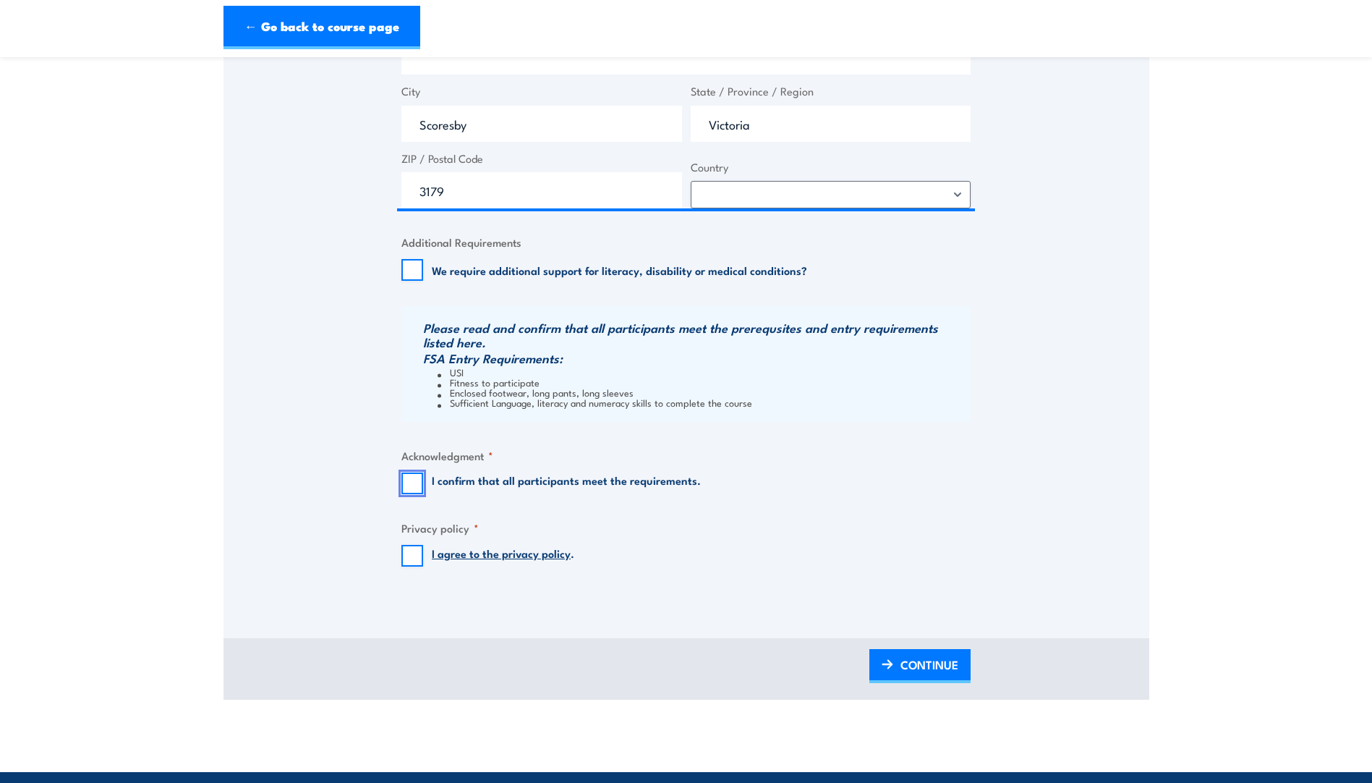
click at [418, 481] on input "I confirm that all participants meet the requirements." at bounding box center [412, 483] width 22 height 22
checkbox input "true"
click at [422, 556] on input "I agree to the privacy policy ." at bounding box center [412, 556] width 22 height 22
checkbox input "true"
click at [919, 670] on span "CONTINUE" at bounding box center [929, 664] width 58 height 38
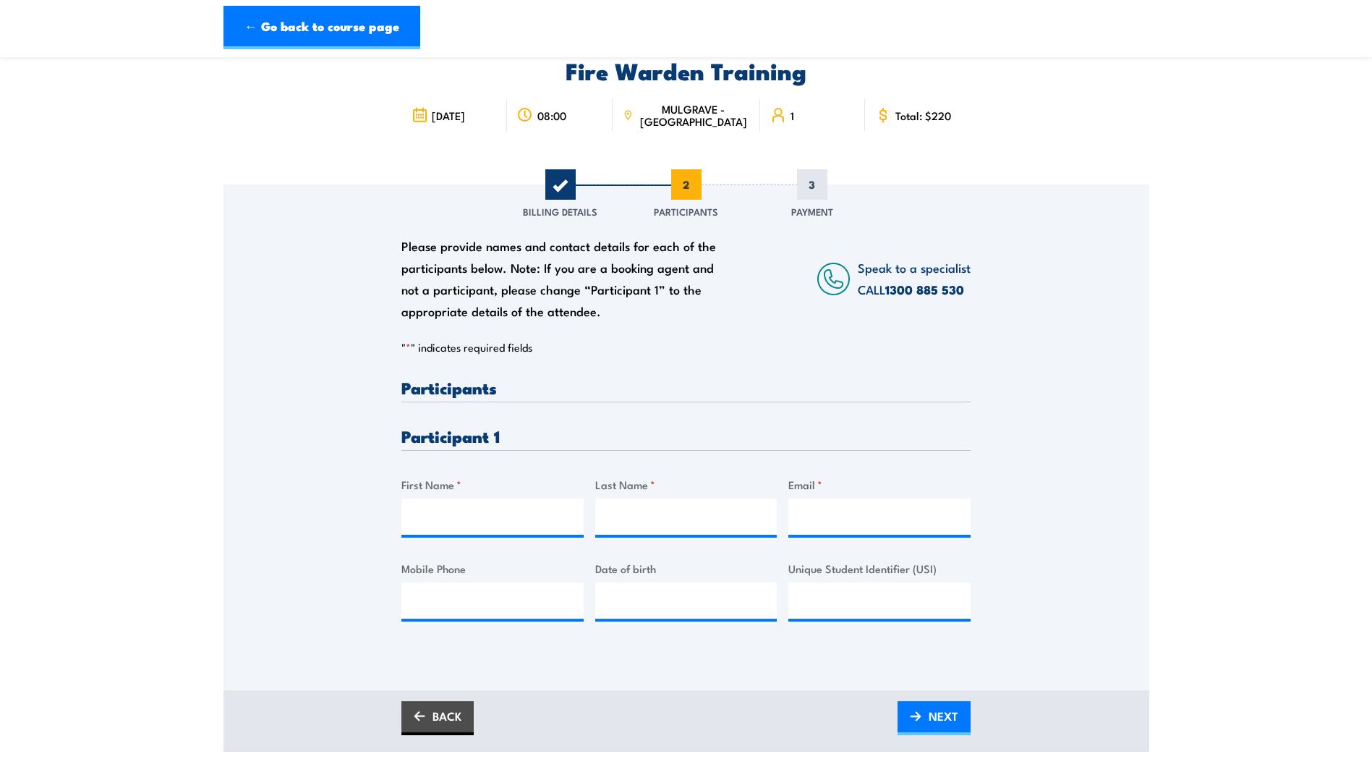
scroll to position [0, 0]
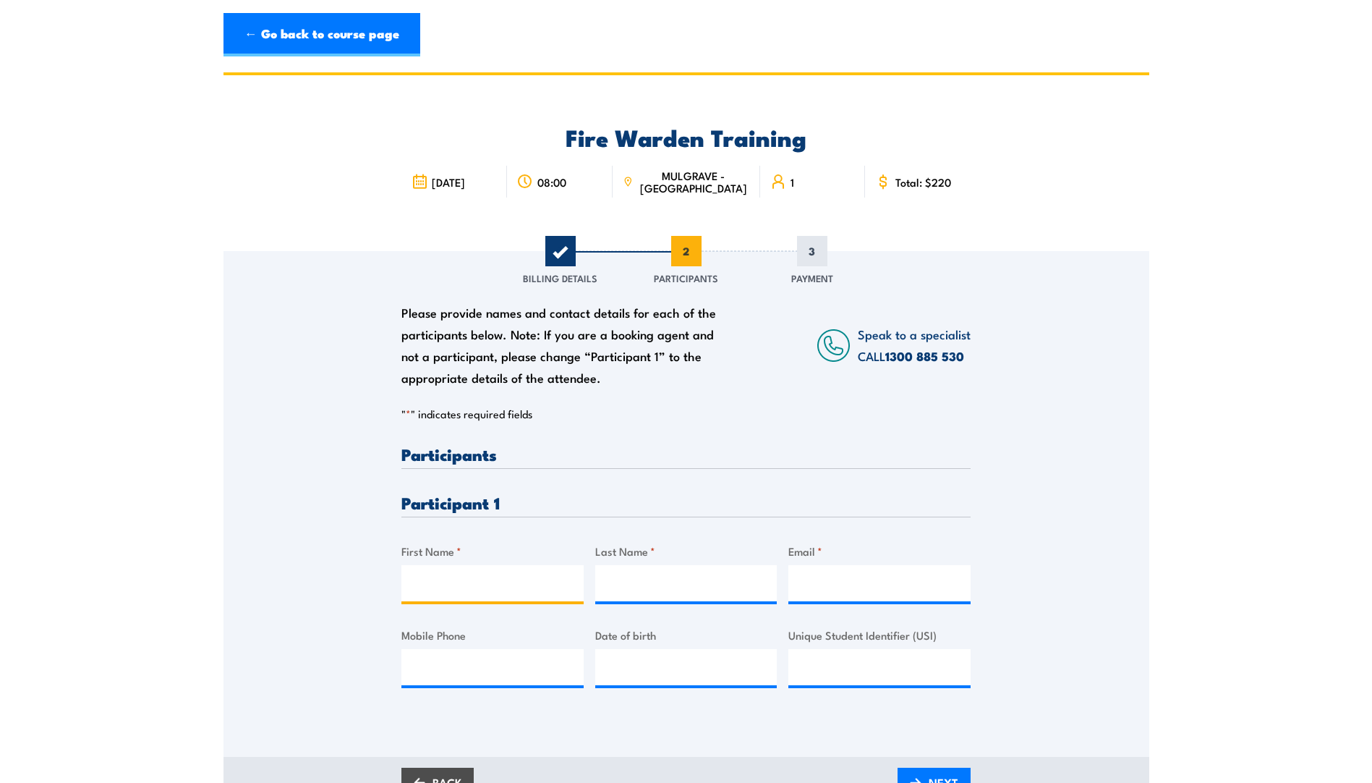
click at [451, 595] on input "First Name *" at bounding box center [492, 583] width 182 height 36
type input "Elise"
type input "McCarthy-Collins"
type input "Elise.Mccarthy-Collins@earthresourcesolutions.com.au"
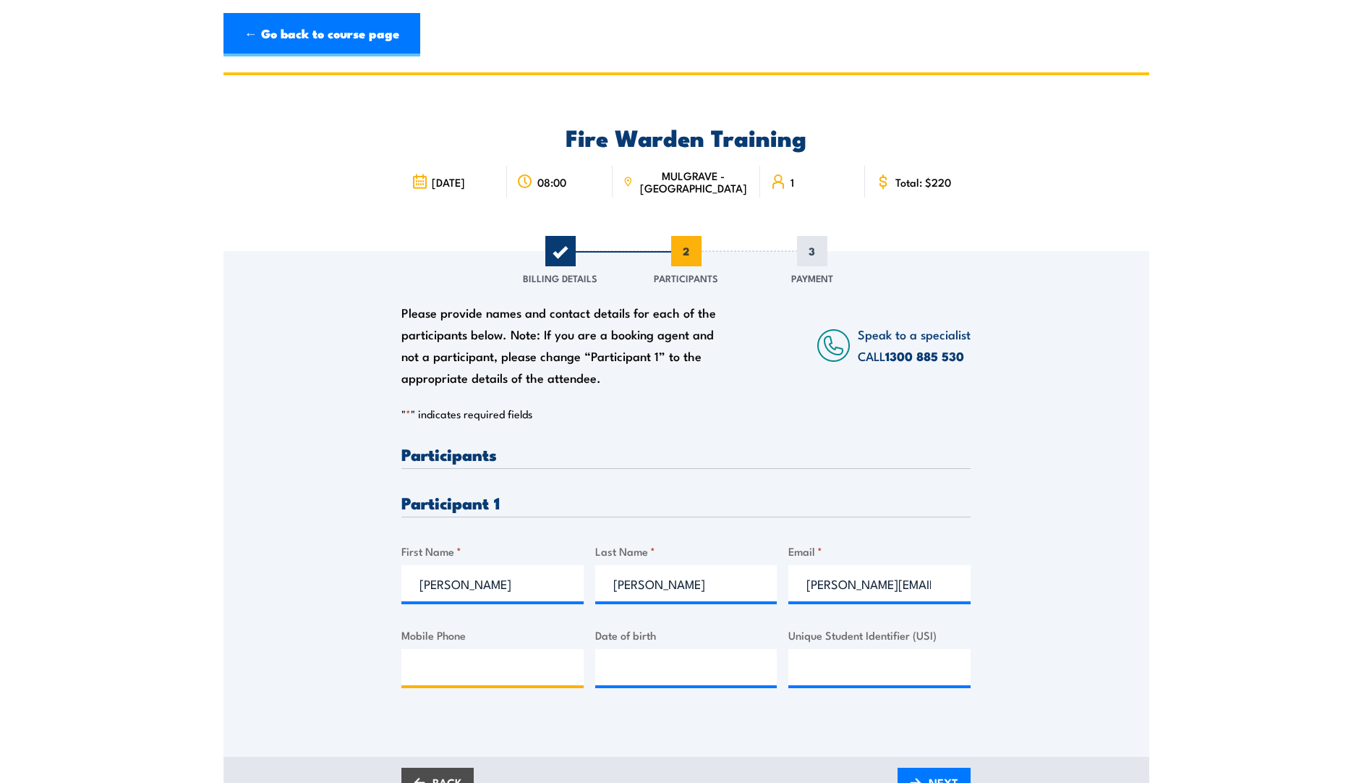
type input "0414206623"
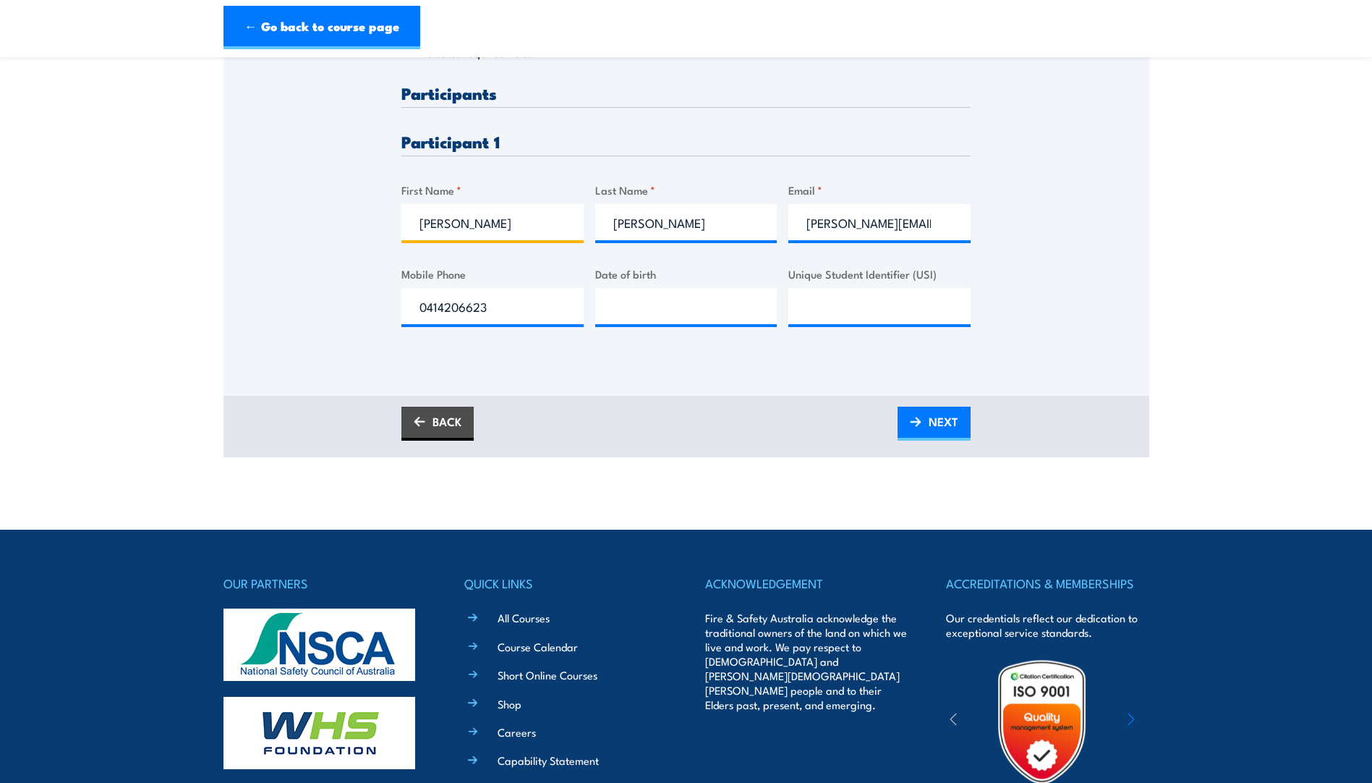
scroll to position [362, 0]
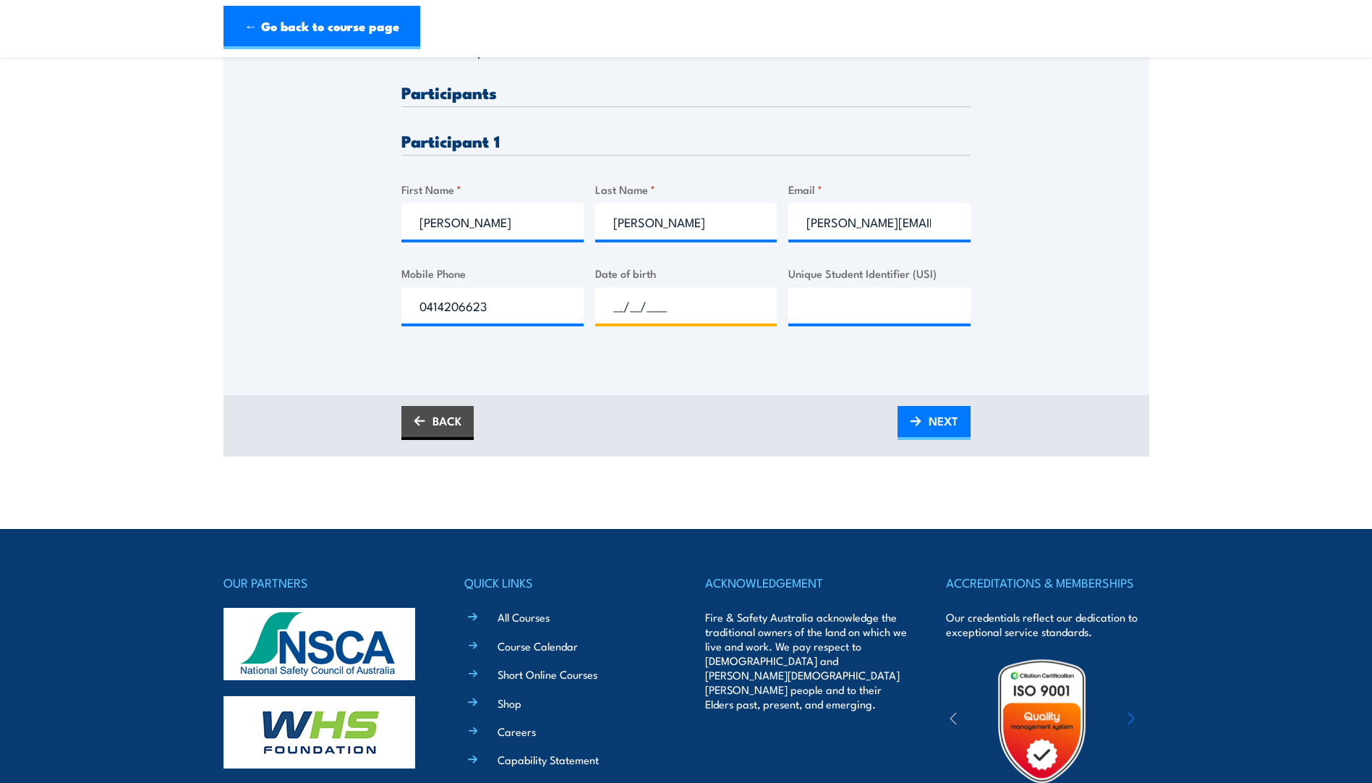
click at [709, 307] on input "__/__/____" at bounding box center [686, 305] width 182 height 36
type input "03/04/1989"
type input "5XLU5KE3GL"
drag, startPoint x: 934, startPoint y: 406, endPoint x: 942, endPoint y: 402, distance: 9.7
click at [934, 406] on span "NEXT" at bounding box center [944, 420] width 30 height 38
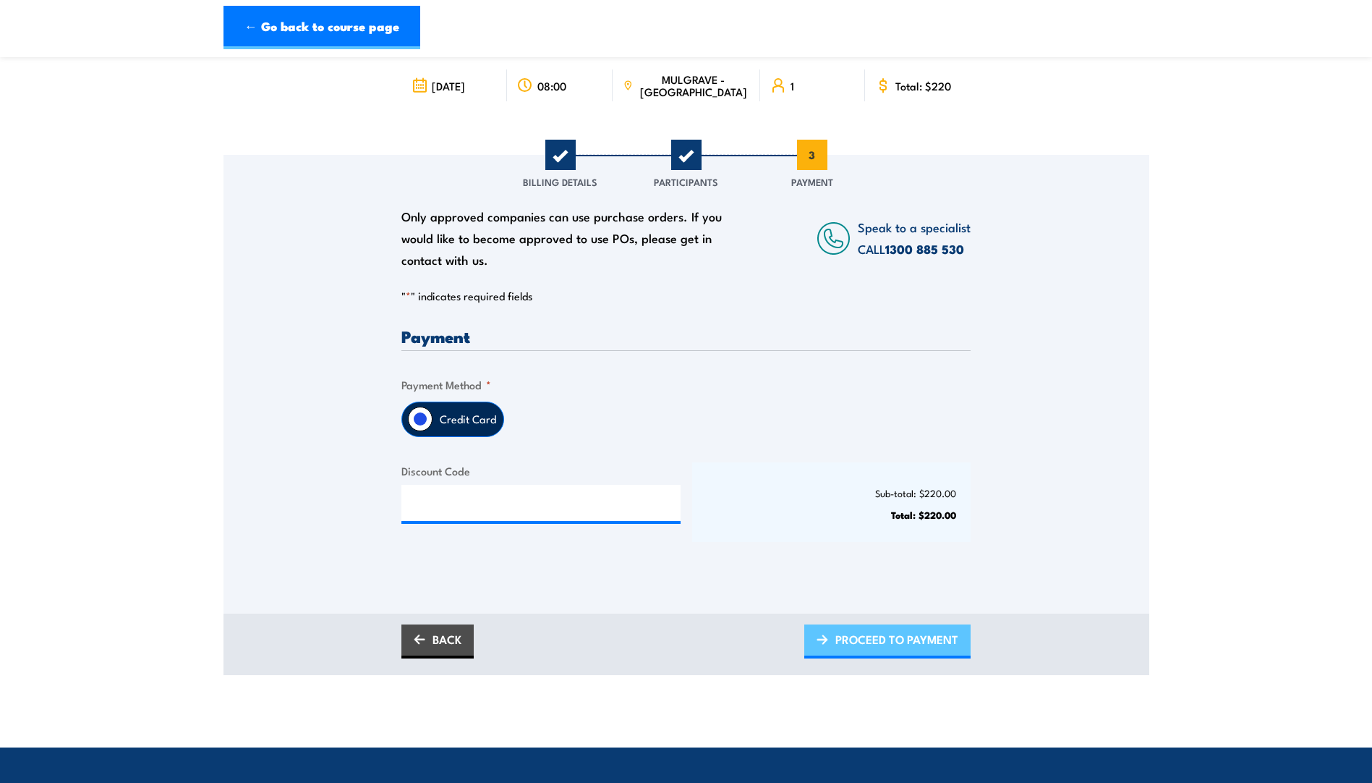
scroll to position [217, 0]
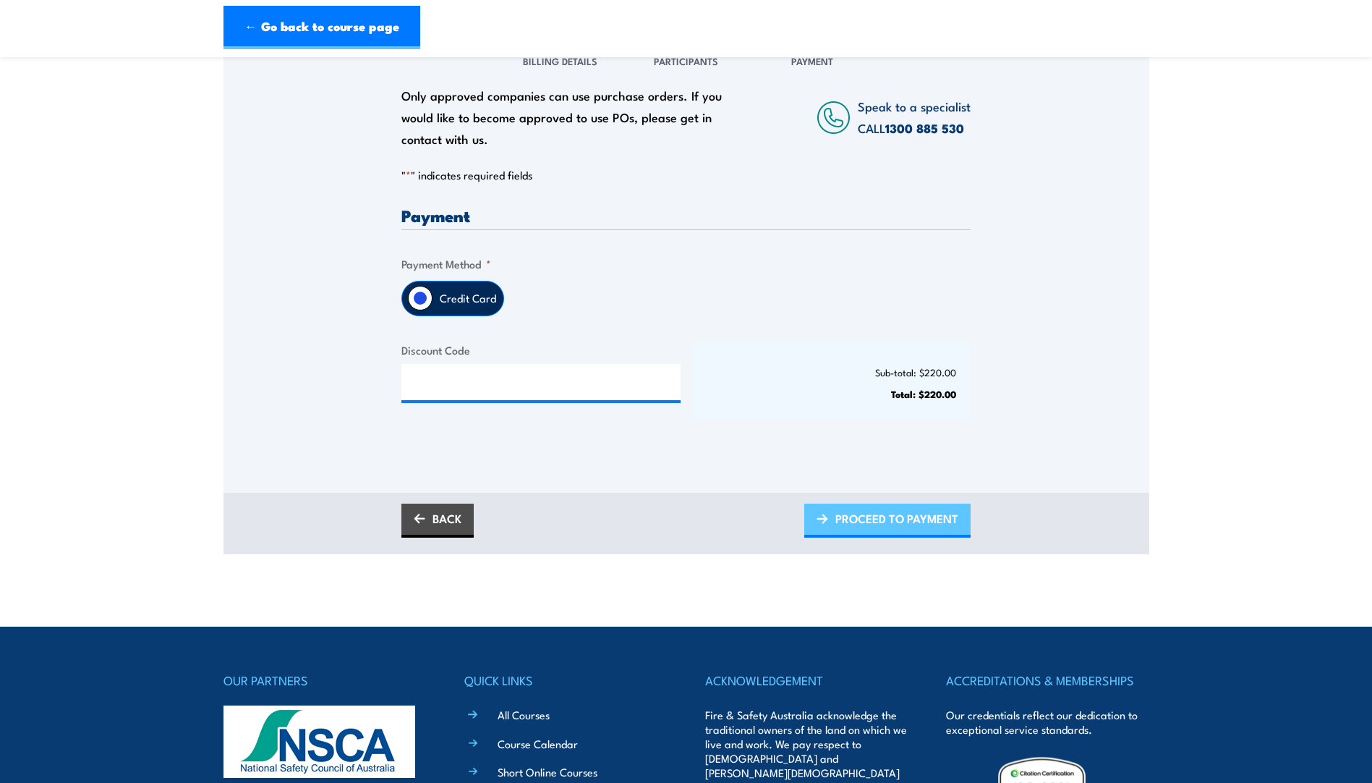
click at [898, 499] on span "PROCEED TO PAYMENT" at bounding box center [896, 518] width 123 height 38
